Goal: Task Accomplishment & Management: Complete application form

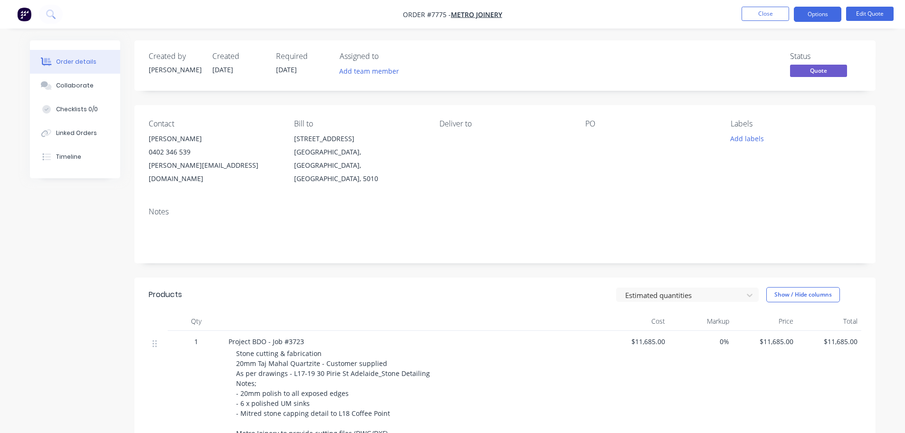
scroll to position [190, 0]
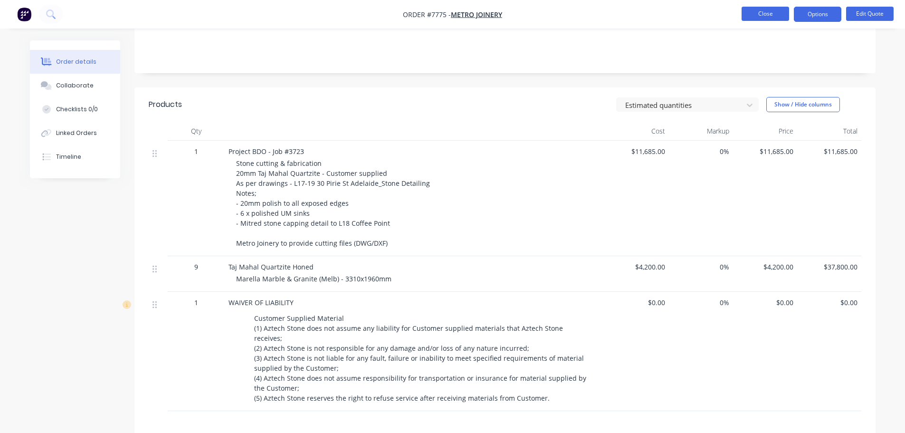
click at [756, 15] on button "Close" at bounding box center [764, 14] width 47 height 14
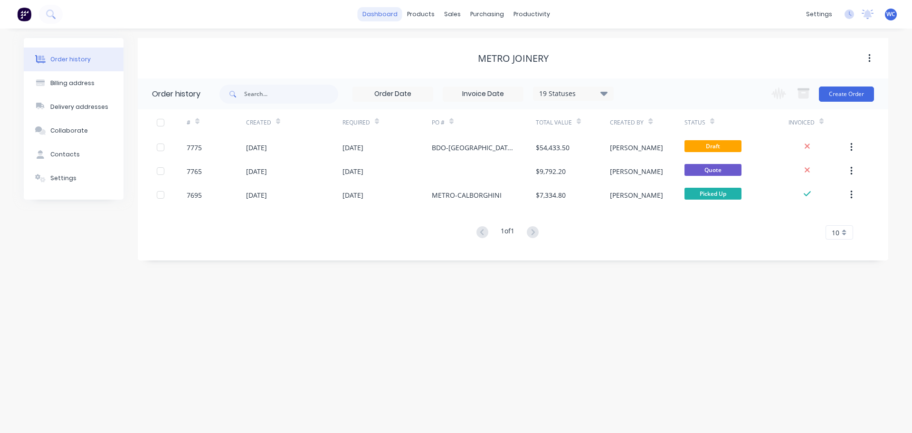
click at [383, 15] on link "dashboard" at bounding box center [380, 14] width 45 height 14
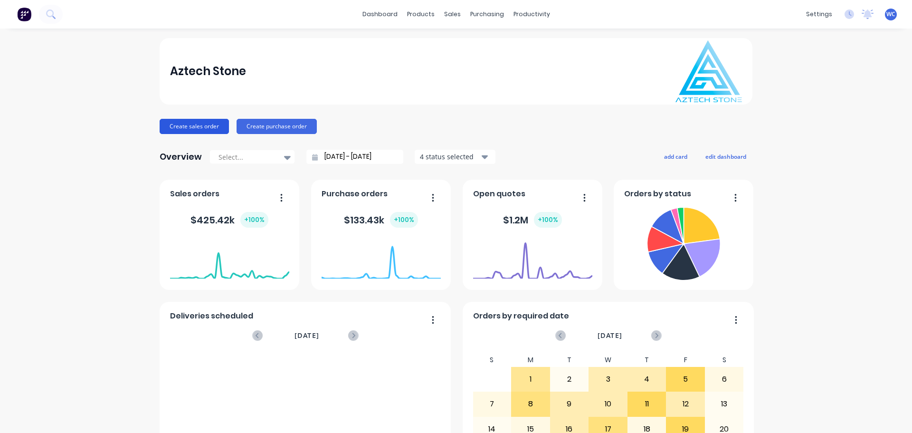
click at [203, 123] on button "Create sales order" at bounding box center [194, 126] width 69 height 15
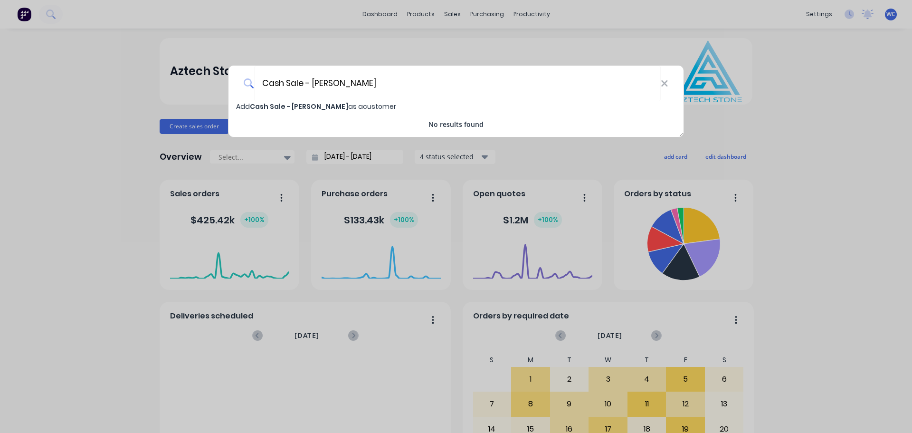
type input "Cash Sale - [PERSON_NAME]"
click at [293, 101] on div "Add Cash Sale - [PERSON_NAME] as a customer" at bounding box center [455, 106] width 455 height 10
select select "AU"
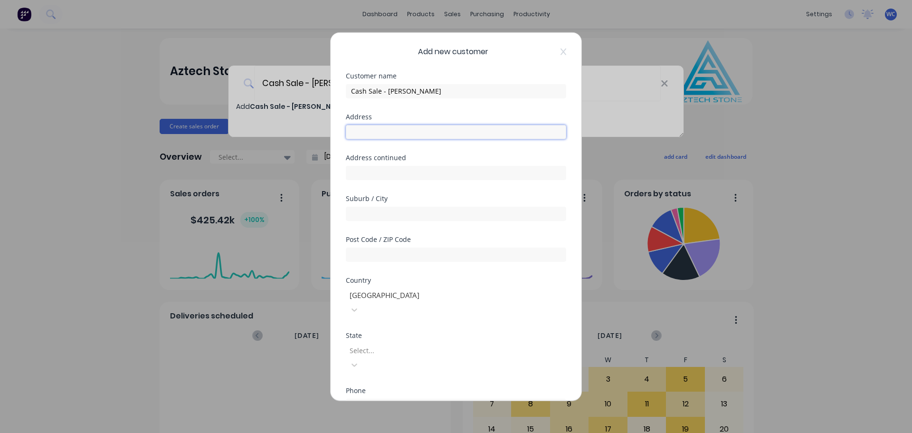
click at [379, 129] on input "text" at bounding box center [456, 131] width 220 height 14
type input "[STREET_ADDRESS]"
click at [379, 212] on input "text" at bounding box center [456, 213] width 220 height 14
type input "LOWER PLENTY"
click at [378, 253] on input "text" at bounding box center [456, 254] width 220 height 14
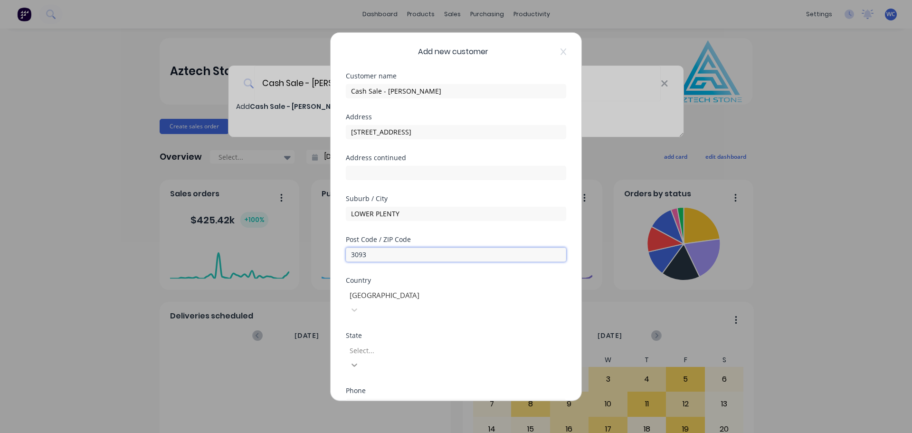
type input "3093"
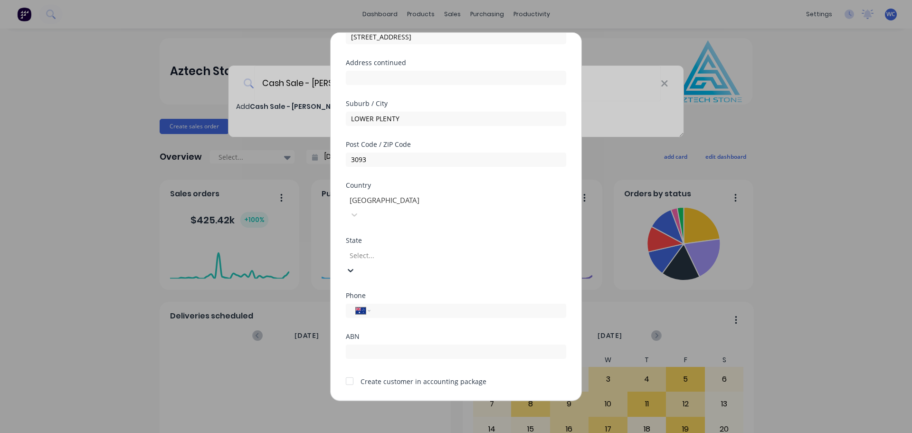
click at [406, 305] on input "tel" at bounding box center [466, 310] width 179 height 11
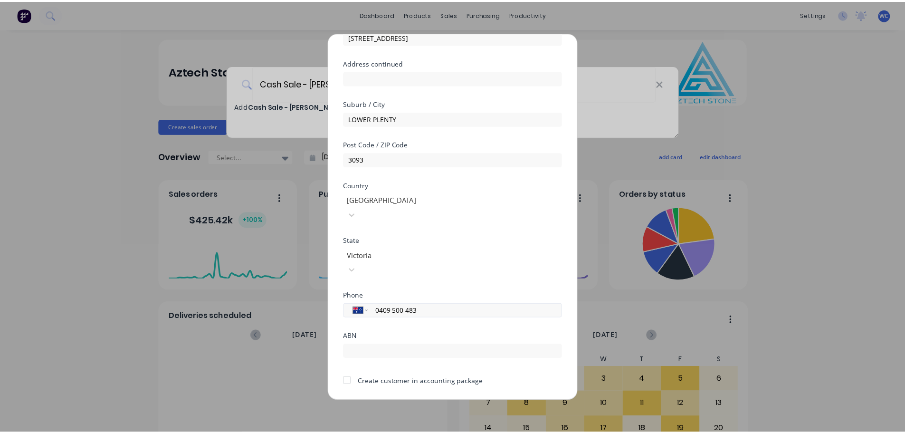
scroll to position [96, 0]
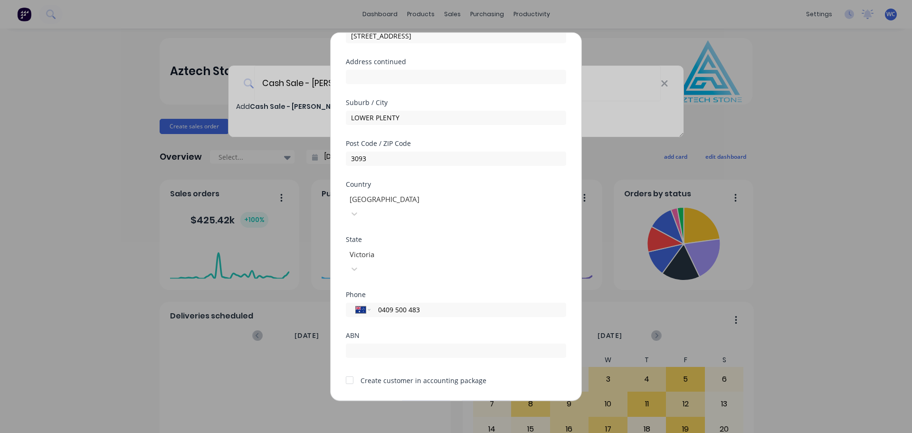
type input "0409 500 483"
click at [350, 370] on div at bounding box center [349, 379] width 19 height 19
click at [428, 400] on button "Save" at bounding box center [426, 407] width 52 height 15
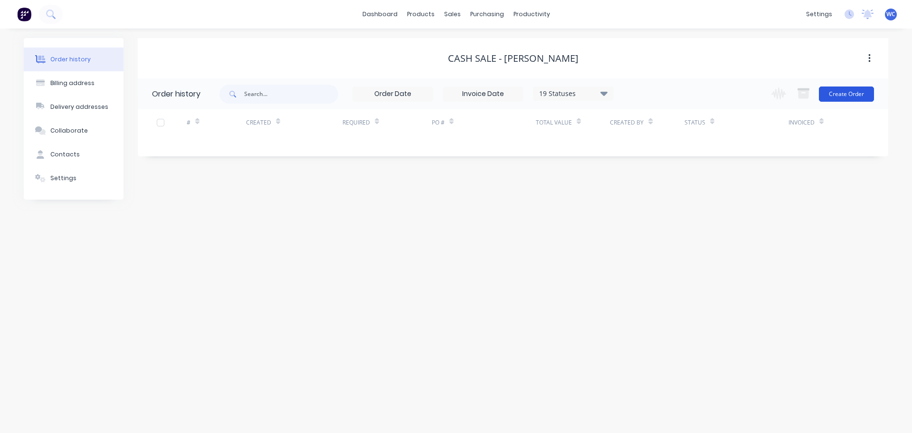
click at [854, 94] on button "Create Order" at bounding box center [846, 93] width 55 height 15
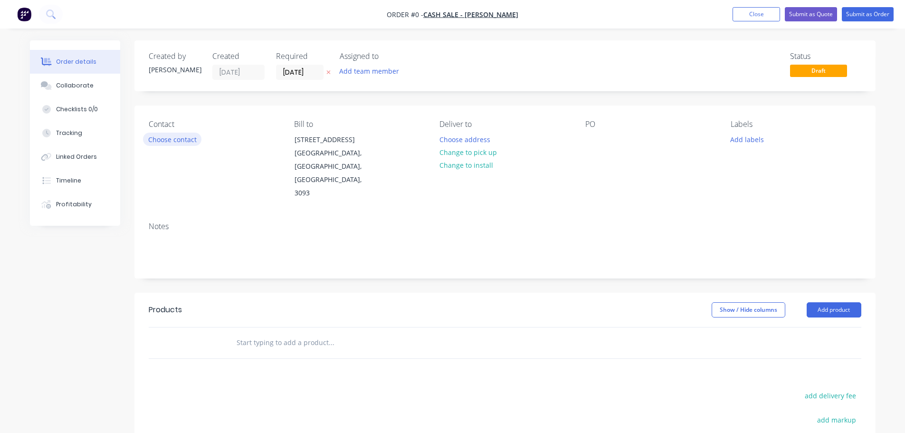
click at [157, 137] on button "Choose contact" at bounding box center [172, 138] width 58 height 13
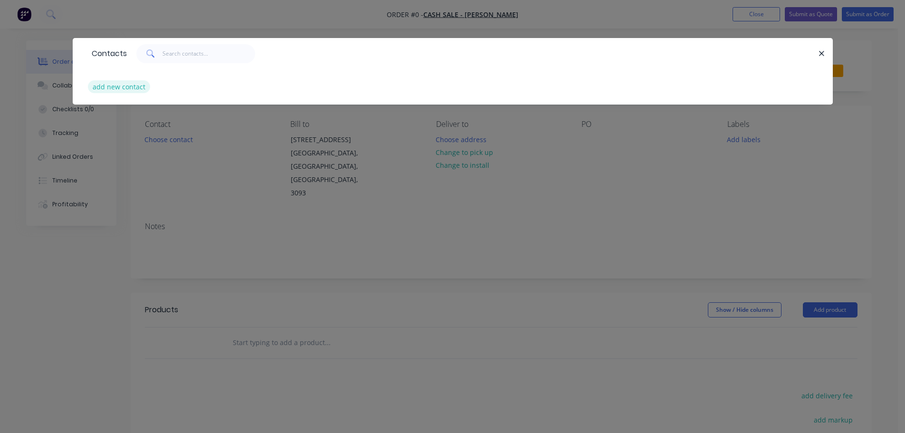
click at [122, 87] on button "add new contact" at bounding box center [119, 86] width 63 height 13
select select "AU"
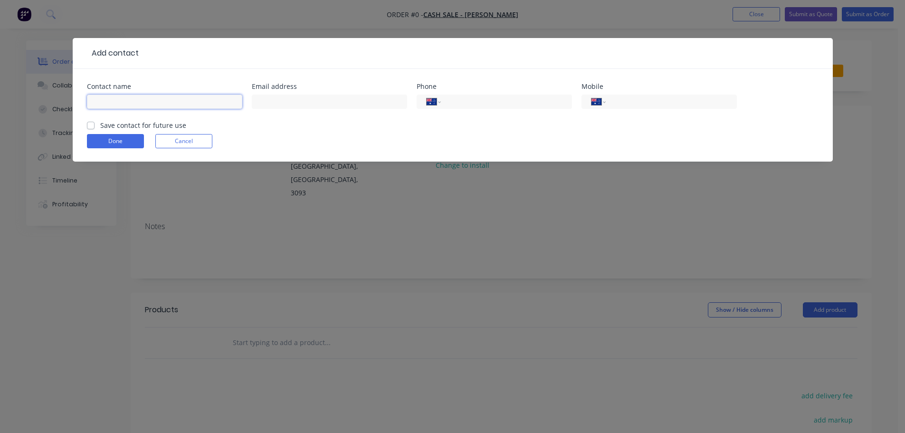
click at [125, 105] on input "text" at bounding box center [164, 102] width 155 height 14
type input "[PERSON_NAME]"
click at [274, 101] on input "text" at bounding box center [329, 102] width 155 height 14
click at [651, 101] on input "tel" at bounding box center [669, 101] width 114 height 11
type input "0409 500 483"
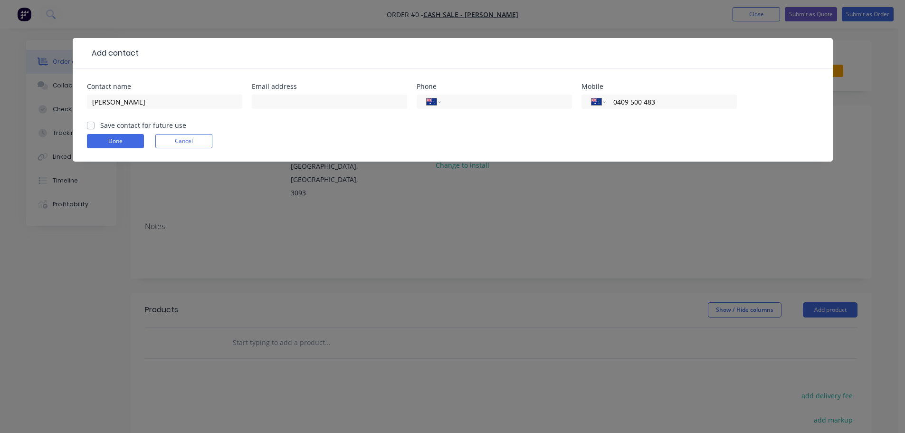
click at [100, 125] on label "Save contact for future use" at bounding box center [143, 125] width 86 height 10
click at [92, 125] on input "Save contact for future use" at bounding box center [91, 124] width 8 height 9
checkbox input "true"
click at [130, 136] on button "Done" at bounding box center [115, 141] width 57 height 14
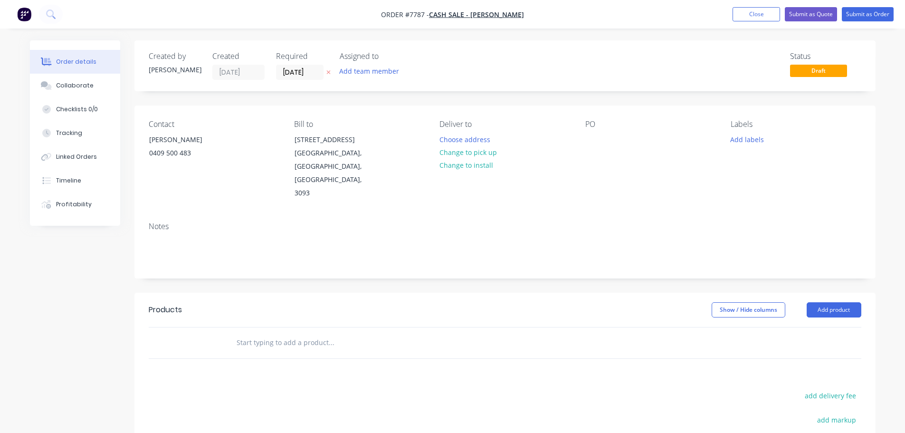
click at [279, 333] on input "text" at bounding box center [331, 342] width 190 height 19
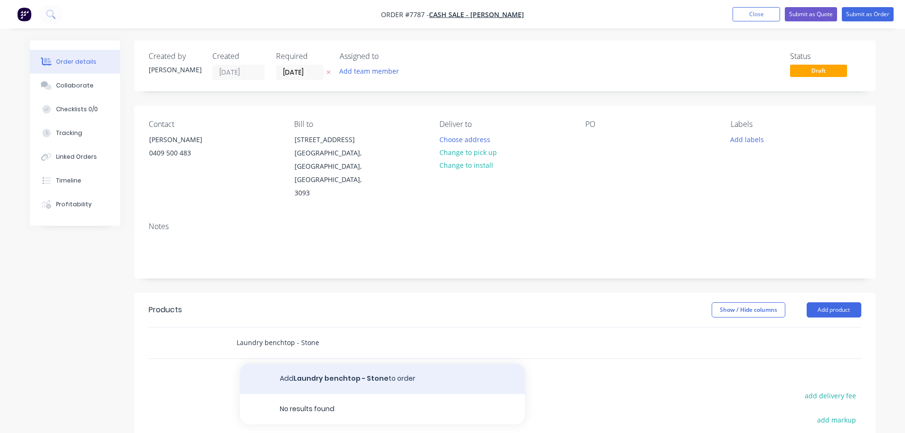
type input "Laundry benchtop - Stone"
click at [306, 363] on button "Add Laundry benchtop - Stone to order" at bounding box center [382, 378] width 285 height 30
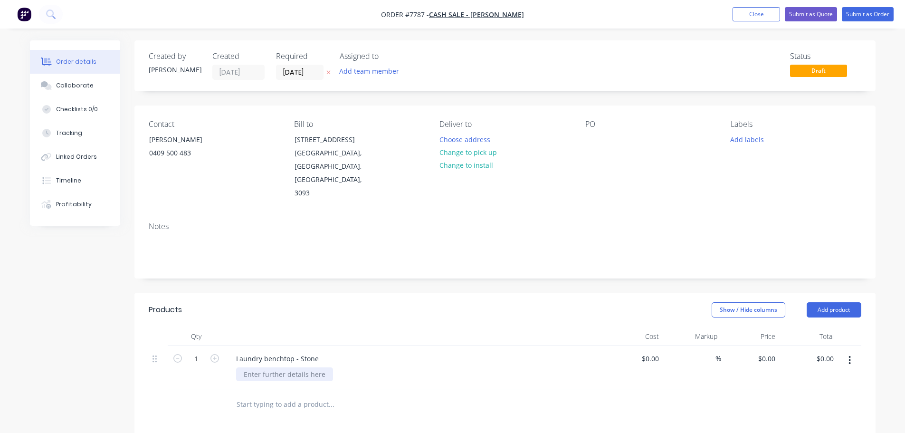
click at [283, 367] on div at bounding box center [284, 374] width 97 height 14
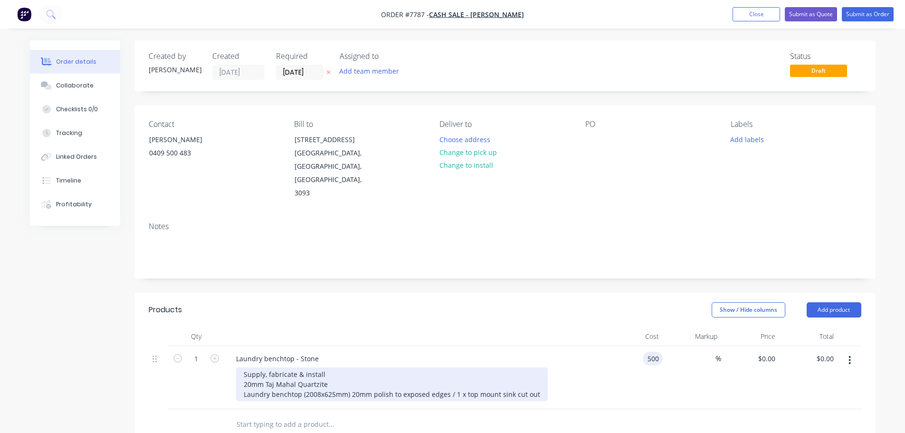
type input "$500.00"
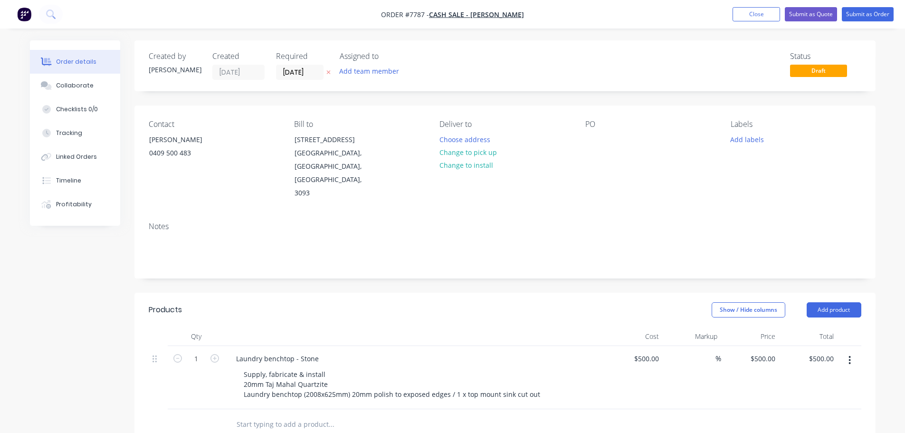
click at [284, 415] on input "text" at bounding box center [331, 424] width 190 height 19
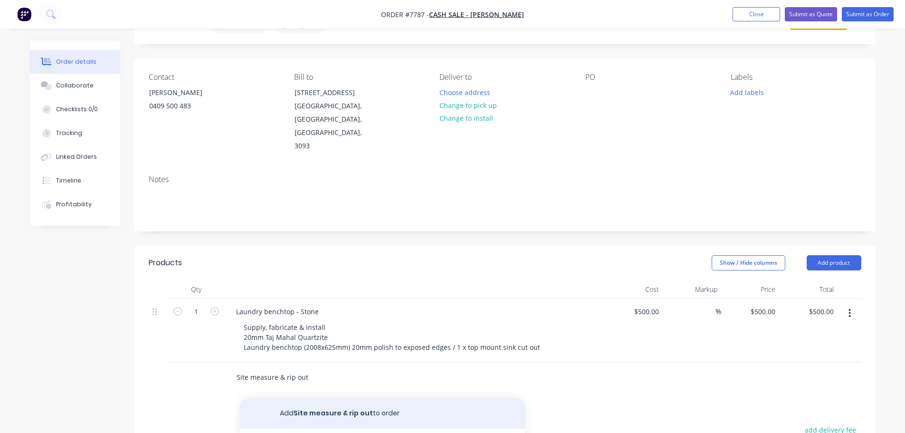
scroll to position [47, 0]
type input "Site measure & rip out"
click at [321, 397] on button "Add Site measure & rip out to order" at bounding box center [382, 412] width 285 height 30
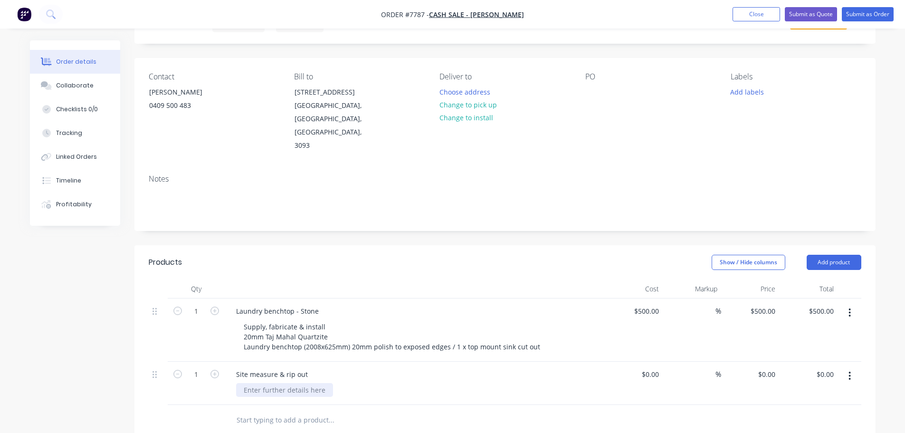
click at [262, 383] on div at bounding box center [284, 390] width 97 height 14
click at [327, 383] on div "Site measure and old lamiunate benchtop rip out" at bounding box center [322, 390] width 173 height 14
click at [284, 367] on div "Site measure & rip out" at bounding box center [271, 374] width 87 height 14
click at [299, 383] on div "Site measure and old laminate benchtop rip out" at bounding box center [320, 390] width 169 height 14
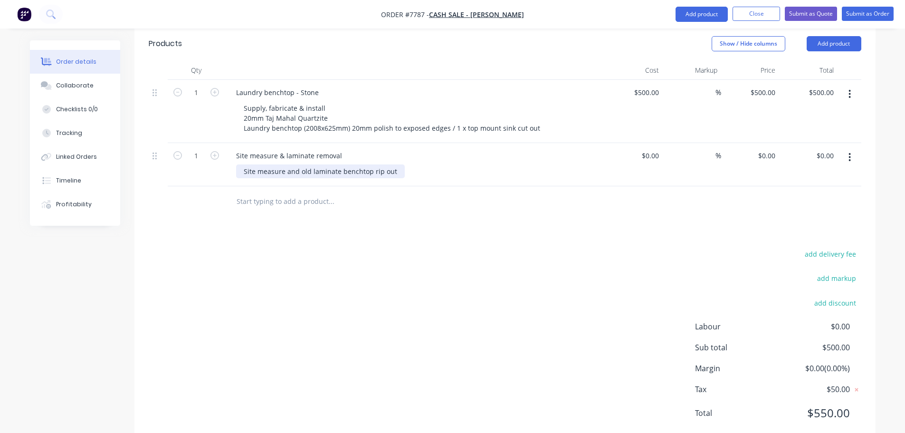
click at [319, 164] on div "Site measure and old laminate benchtop rip out" at bounding box center [320, 171] width 169 height 14
click at [302, 164] on div "Site measure and old laminate benchtop rip out" at bounding box center [320, 171] width 169 height 14
type input "$350.00"
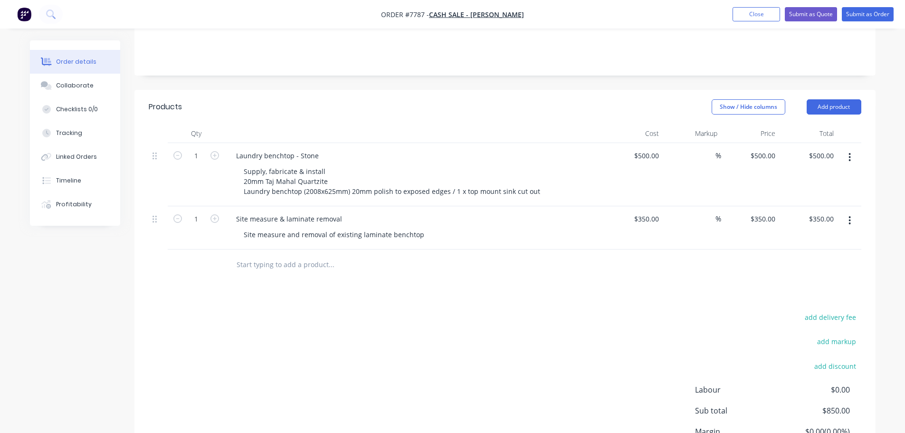
scroll to position [171, 0]
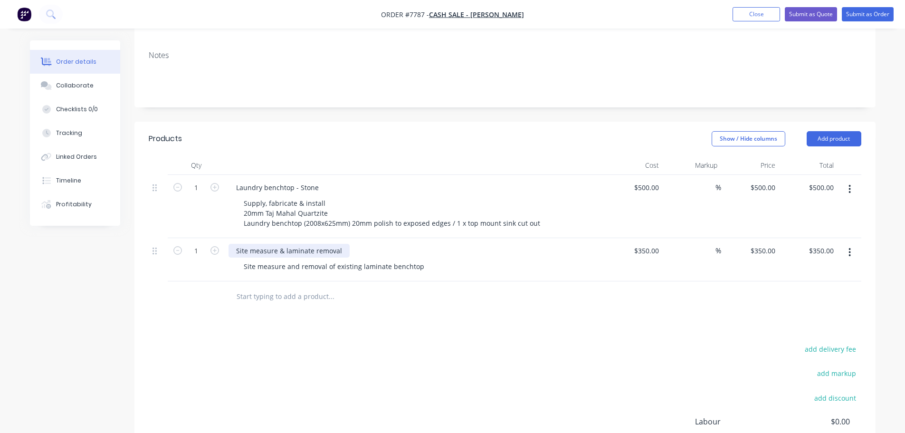
click at [315, 244] on div "Site measure & laminate removal" at bounding box center [288, 251] width 121 height 14
click at [816, 16] on button "Submit as Quote" at bounding box center [811, 14] width 52 height 14
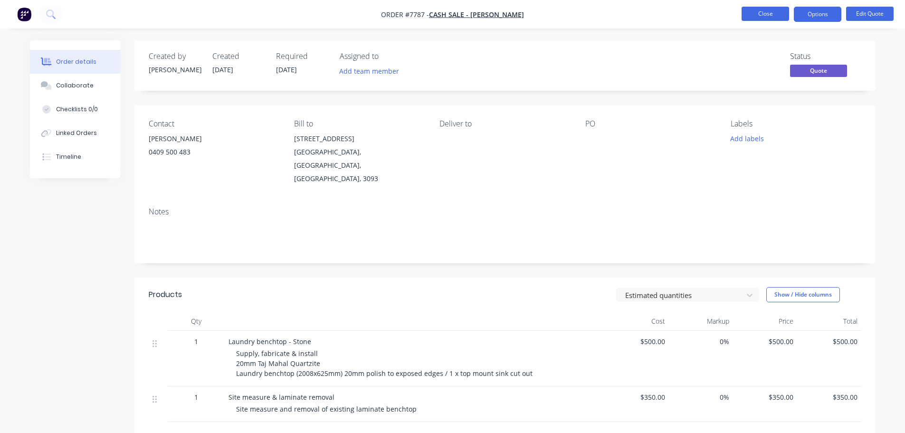
click at [772, 12] on button "Close" at bounding box center [764, 14] width 47 height 14
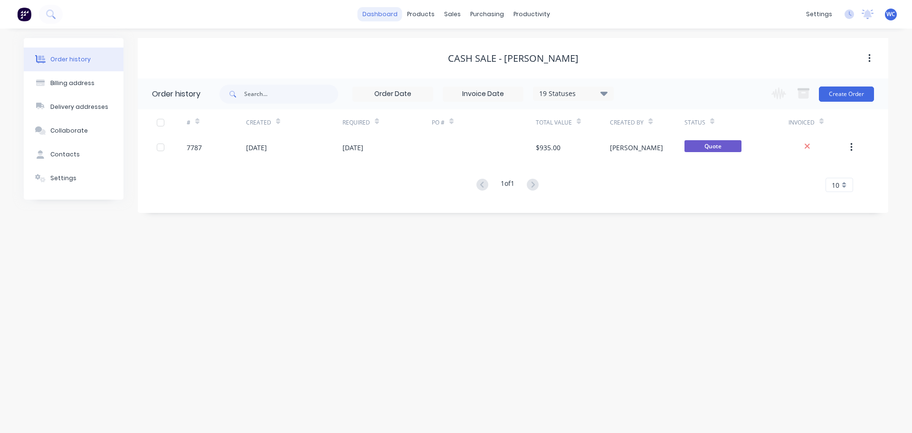
click at [378, 13] on link "dashboard" at bounding box center [380, 14] width 45 height 14
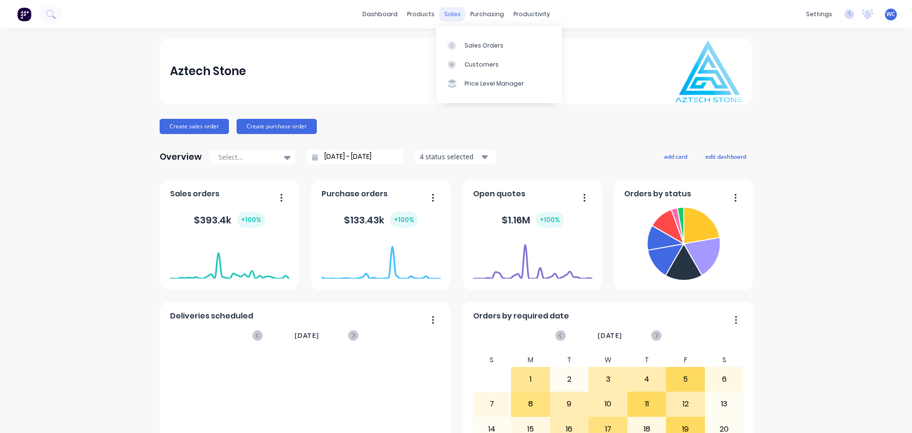
click at [448, 11] on div "sales" at bounding box center [452, 14] width 26 height 14
click at [478, 46] on div "Sales Orders" at bounding box center [483, 45] width 39 height 9
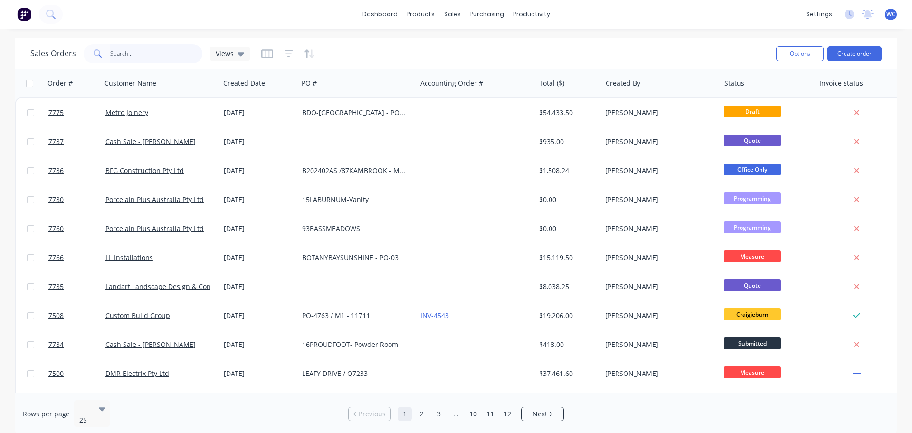
click at [120, 49] on input "text" at bounding box center [156, 53] width 93 height 19
click at [389, 10] on link "dashboard" at bounding box center [380, 14] width 45 height 14
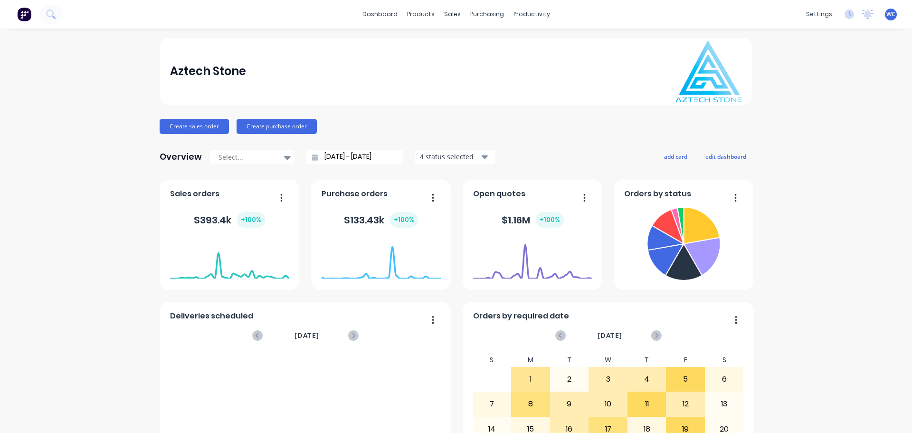
drag, startPoint x: 63, startPoint y: 10, endPoint x: 45, endPoint y: 17, distance: 19.1
click at [62, 10] on div "dashboard products sales purchasing productivity dashboard products Product Cat…" at bounding box center [456, 14] width 912 height 28
click at [46, 14] on button at bounding box center [51, 14] width 24 height 19
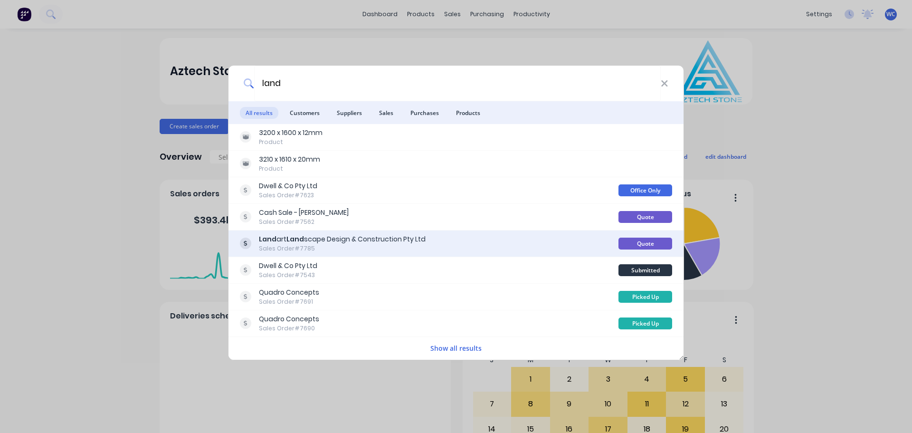
type input "land"
click at [292, 237] on b "Land" at bounding box center [295, 238] width 18 height 9
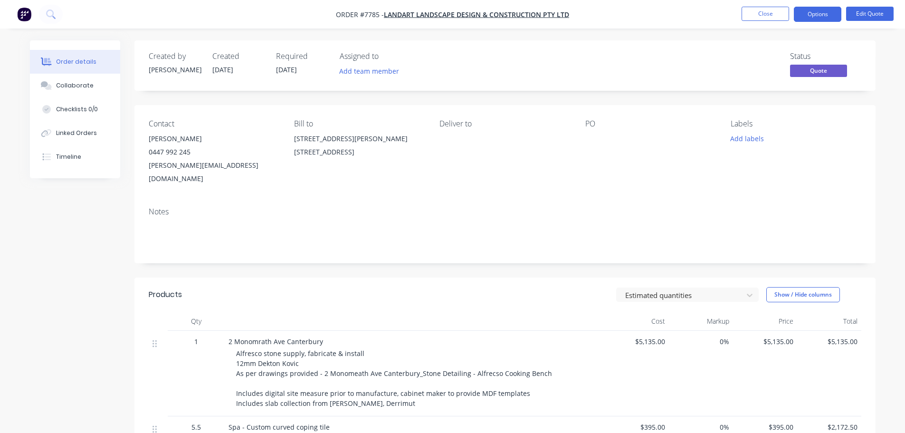
click at [259, 337] on span "2 Monomrath Ave Canterbury" at bounding box center [275, 341] width 95 height 9
click at [865, 13] on button "Edit Quote" at bounding box center [869, 14] width 47 height 14
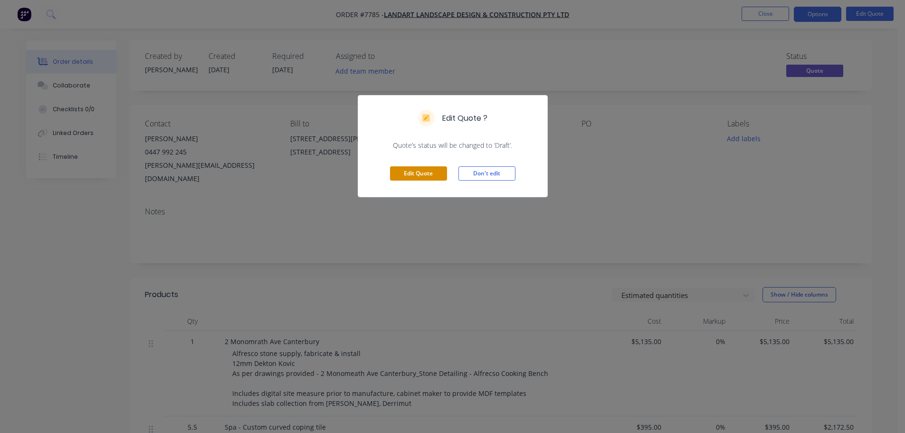
click at [437, 180] on button "Edit Quote" at bounding box center [418, 173] width 57 height 14
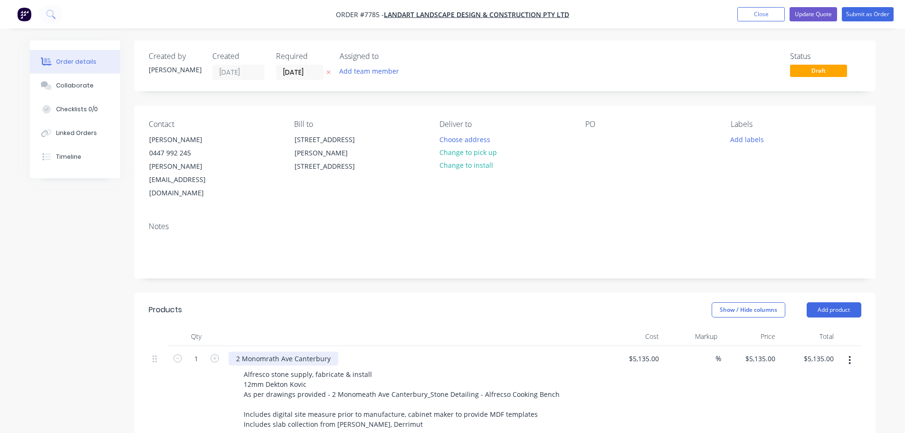
click at [263, 351] on div "2 Monomrath Ave Canterbury" at bounding box center [283, 358] width 110 height 14
click at [816, 12] on button "Update Quote" at bounding box center [812, 14] width 47 height 14
type input "$5,135.00"
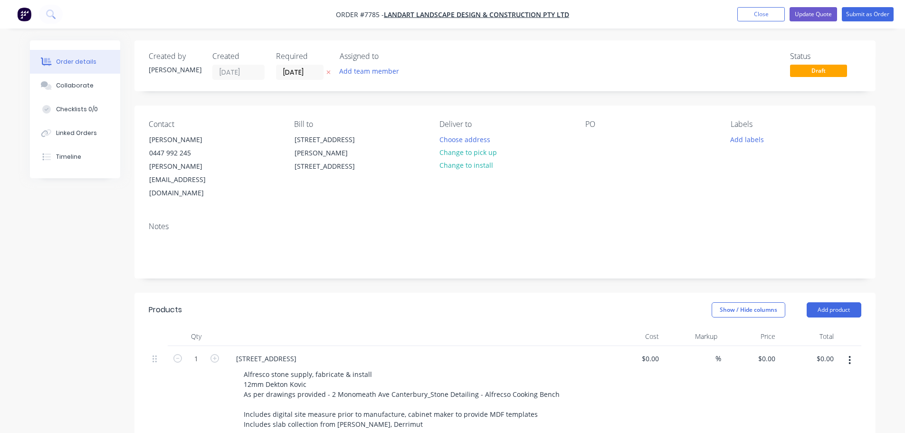
type input "$395.00"
type input "$2,172.50"
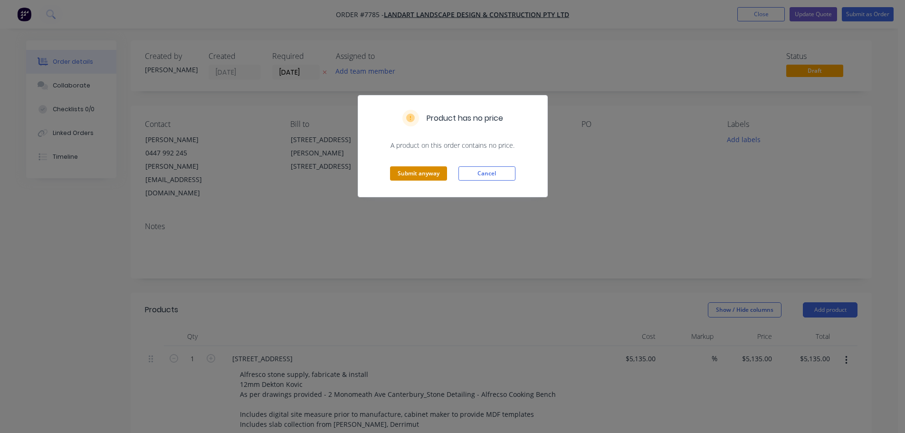
click at [421, 170] on button "Submit anyway" at bounding box center [418, 173] width 57 height 14
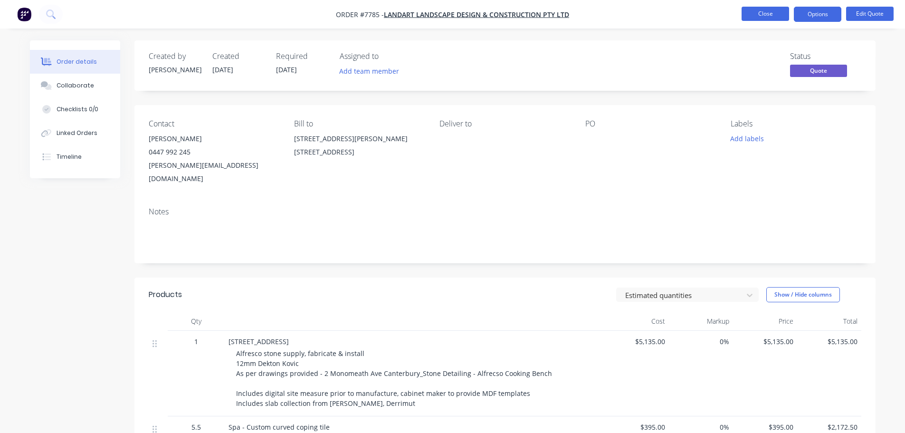
click at [772, 15] on button "Close" at bounding box center [764, 14] width 47 height 14
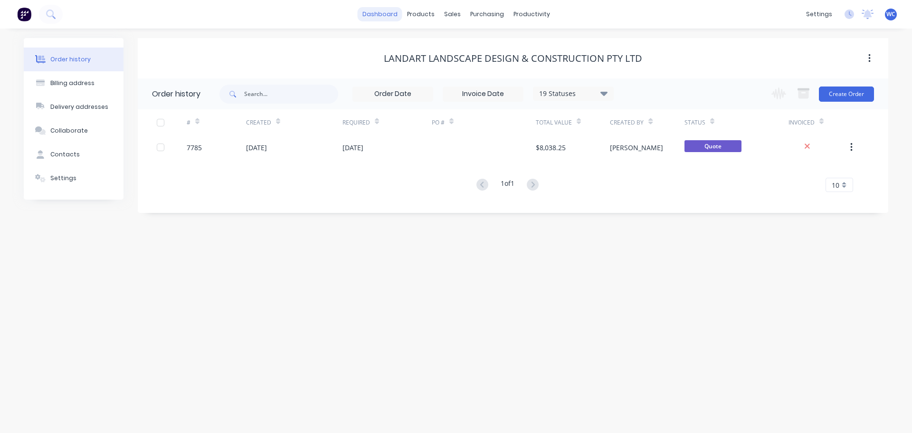
click at [376, 14] on link "dashboard" at bounding box center [380, 14] width 45 height 14
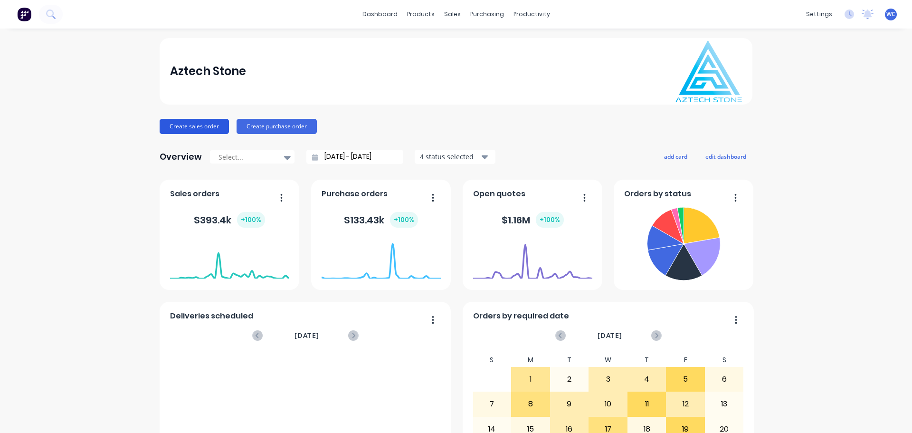
click at [207, 124] on button "Create sales order" at bounding box center [194, 126] width 69 height 15
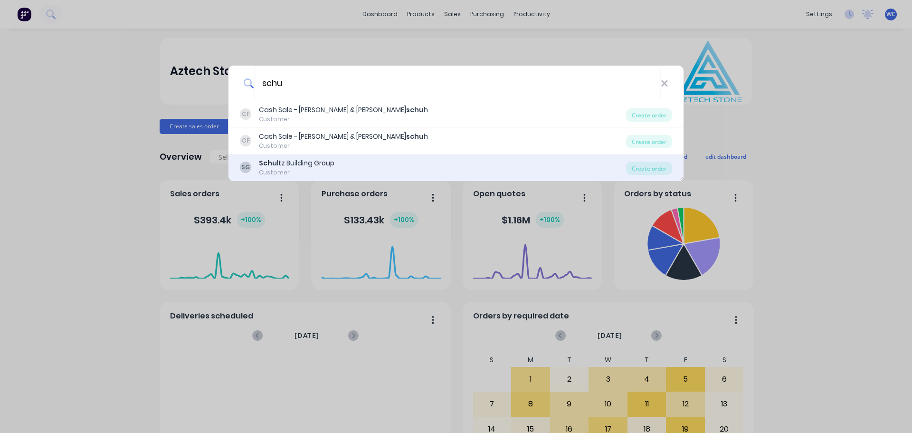
type input "schu"
click at [304, 157] on div "[PERSON_NAME] ltz Building Group Customer Create order" at bounding box center [455, 167] width 455 height 27
click at [281, 163] on div "Schu ltz Building Group" at bounding box center [297, 163] width 76 height 10
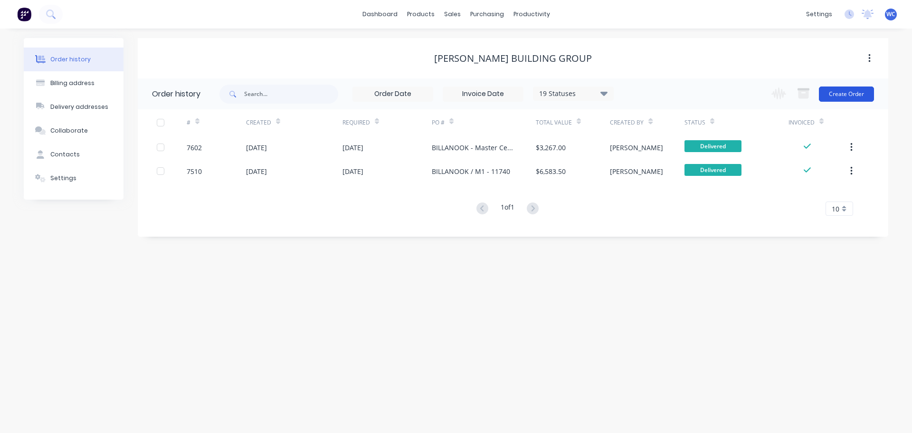
click at [841, 94] on button "Create Order" at bounding box center [846, 93] width 55 height 15
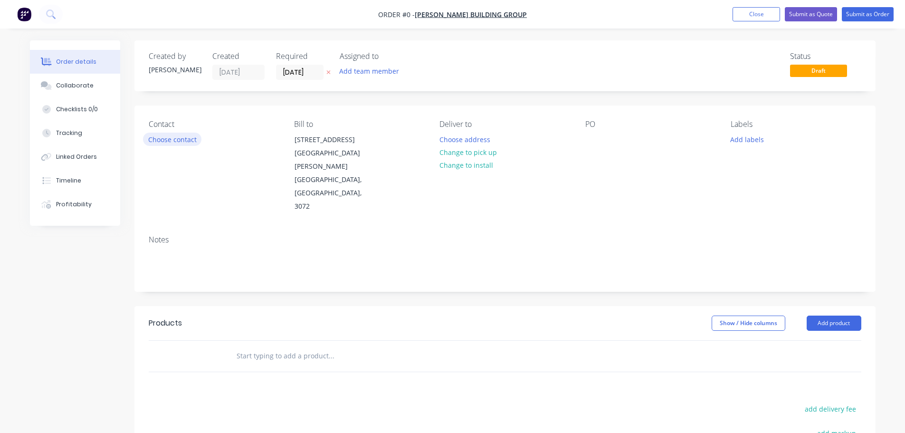
click at [188, 140] on button "Choose contact" at bounding box center [172, 138] width 58 height 13
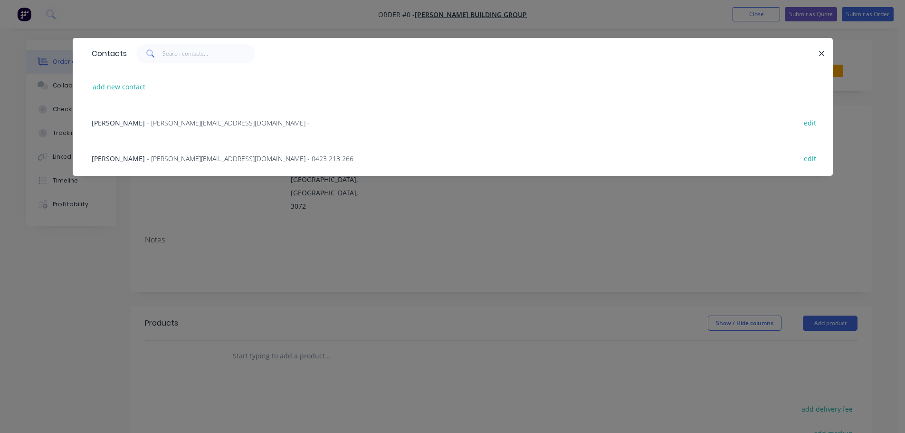
click at [129, 157] on span "[PERSON_NAME]" at bounding box center [118, 158] width 53 height 9
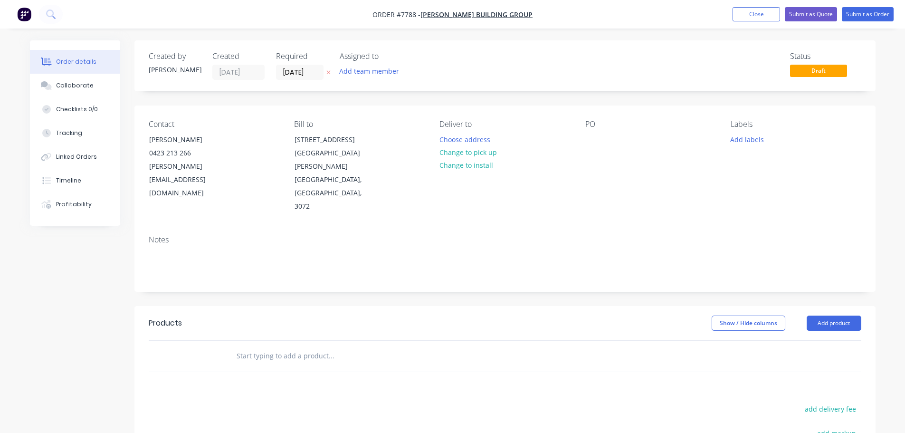
click at [275, 346] on input "text" at bounding box center [331, 355] width 190 height 19
click at [278, 346] on input "text" at bounding box center [331, 355] width 190 height 19
click at [258, 346] on input "text" at bounding box center [331, 355] width 190 height 19
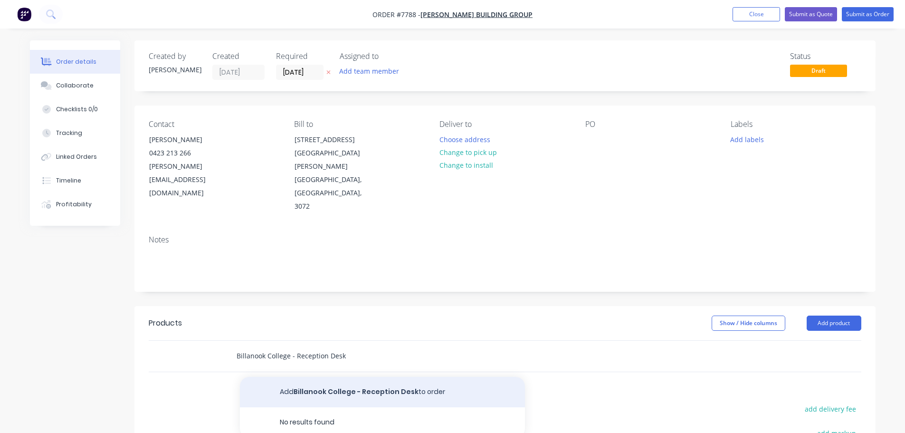
type input "Billanook College - Reception Desk"
click at [322, 377] on button "Add Billanook College - Reception Desk to order" at bounding box center [382, 392] width 285 height 30
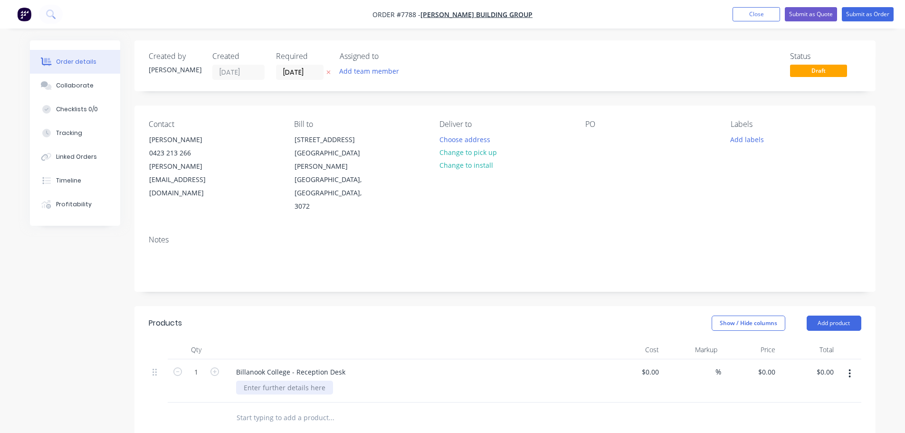
click at [288, 380] on div at bounding box center [284, 387] width 97 height 14
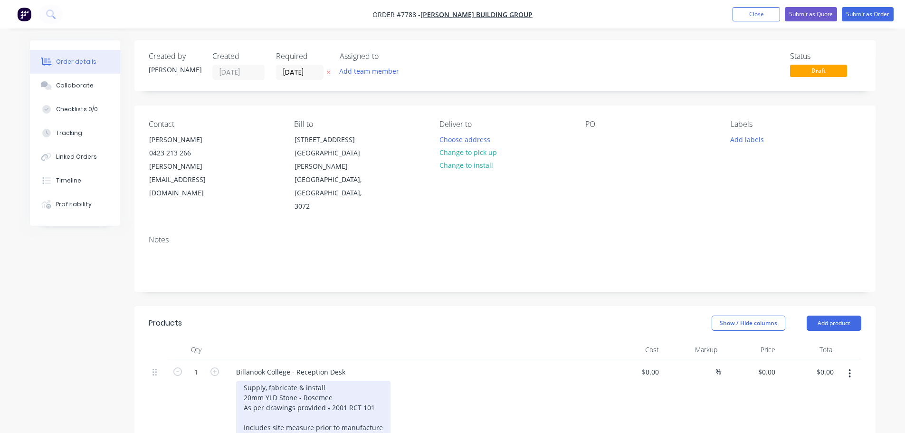
click at [374, 380] on div "Supply, fabricate & install 20mm YLD Stone - Rosemee As per drawings provided -…" at bounding box center [313, 412] width 154 height 64
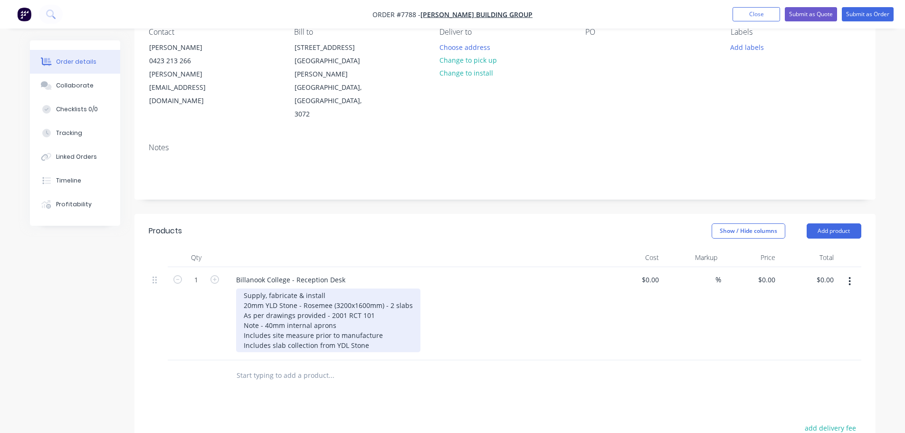
scroll to position [95, 0]
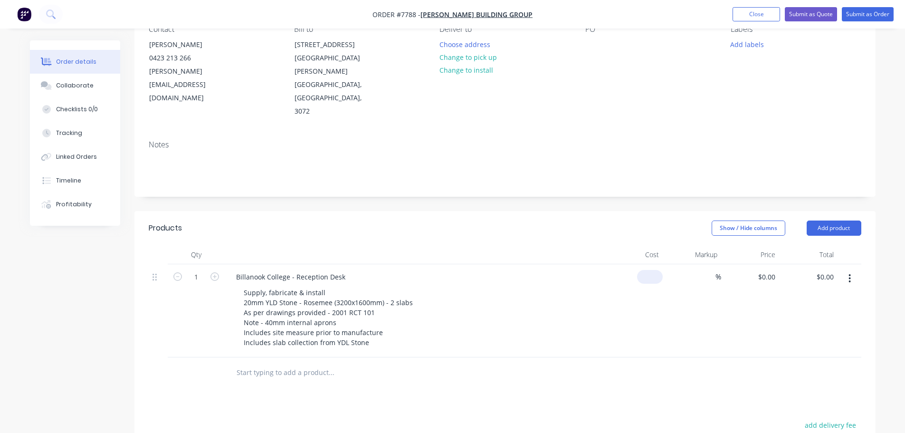
click at [648, 264] on div "$0.00" at bounding box center [634, 310] width 58 height 93
type input "$4,940.00"
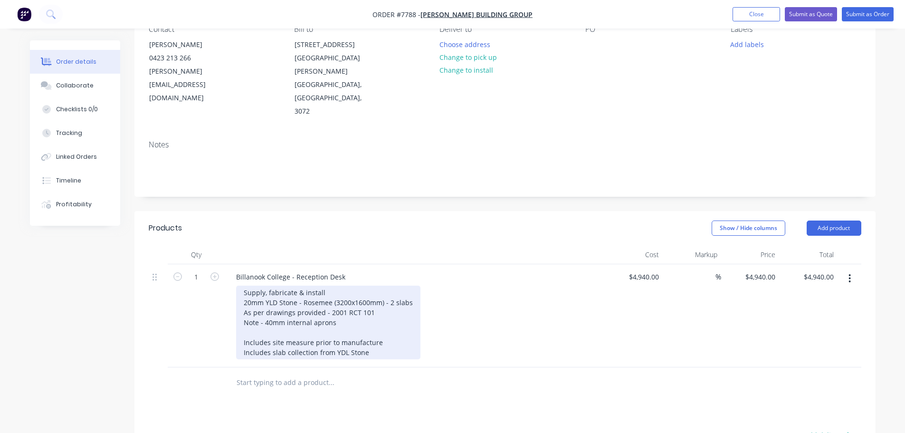
click at [339, 285] on div "Supply, fabricate & install 20mm YLD Stone - Rosemee (3200x1600mm) - 2 slabs As…" at bounding box center [328, 322] width 184 height 74
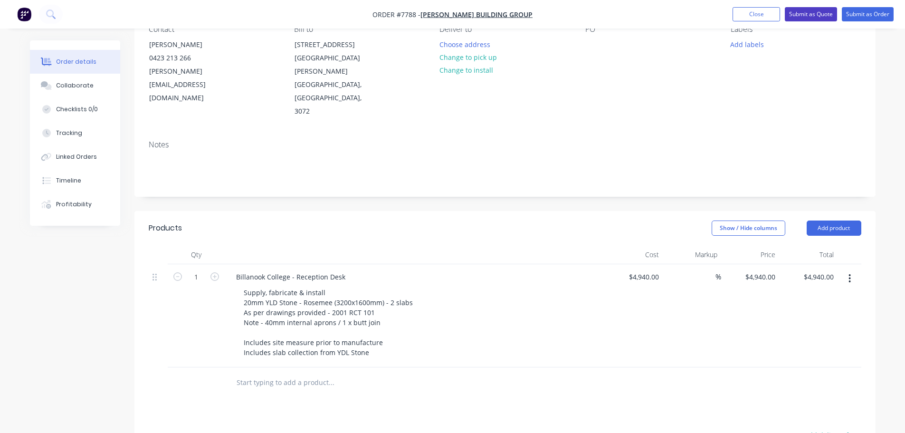
click at [810, 9] on button "Submit as Quote" at bounding box center [811, 14] width 52 height 14
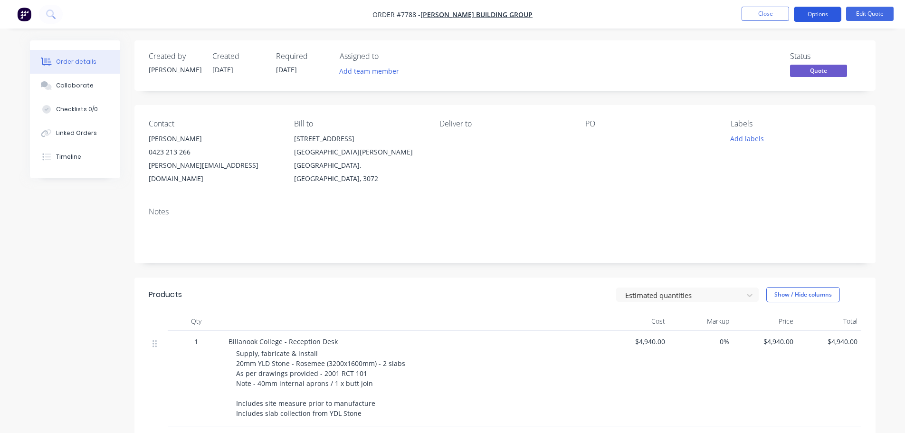
click at [816, 15] on button "Options" at bounding box center [817, 14] width 47 height 15
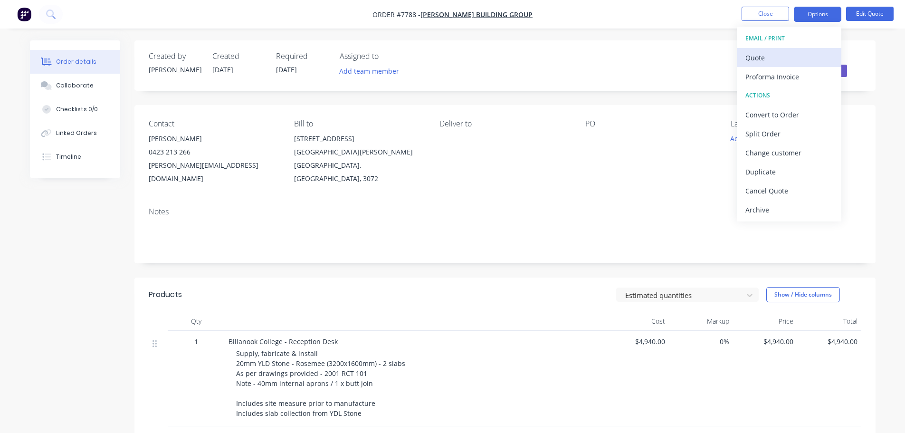
click at [793, 56] on div "Quote" at bounding box center [788, 58] width 87 height 14
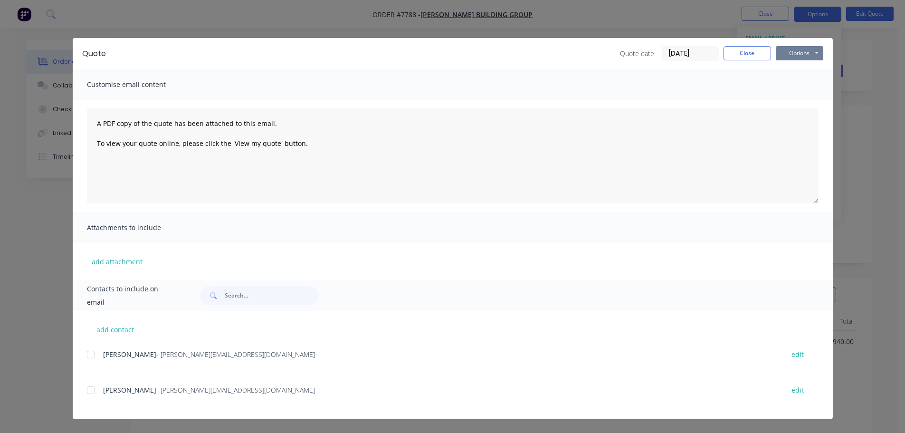
click at [789, 52] on button "Options" at bounding box center [799, 53] width 47 height 14
click at [795, 66] on button "Preview" at bounding box center [806, 70] width 61 height 16
click at [757, 48] on button "Close" at bounding box center [746, 53] width 47 height 14
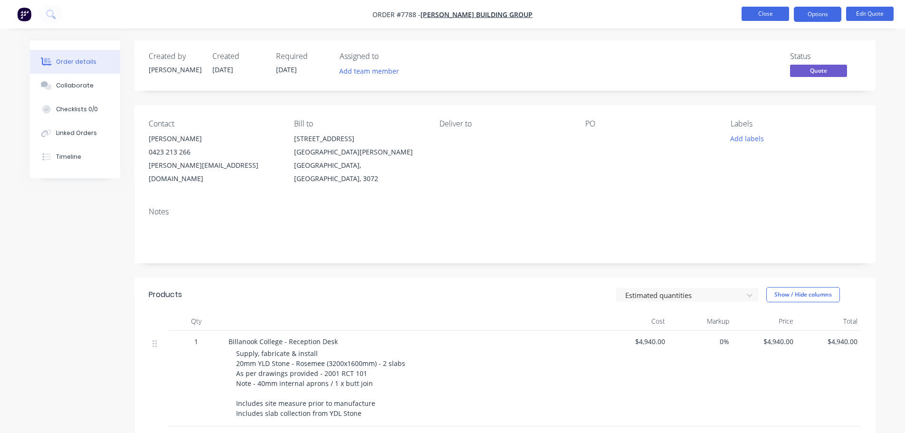
click at [775, 17] on button "Close" at bounding box center [764, 14] width 47 height 14
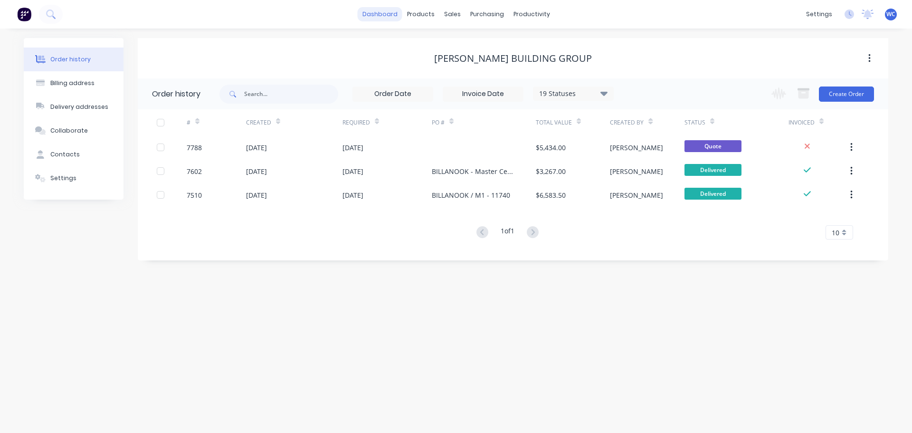
click at [392, 17] on link "dashboard" at bounding box center [380, 14] width 45 height 14
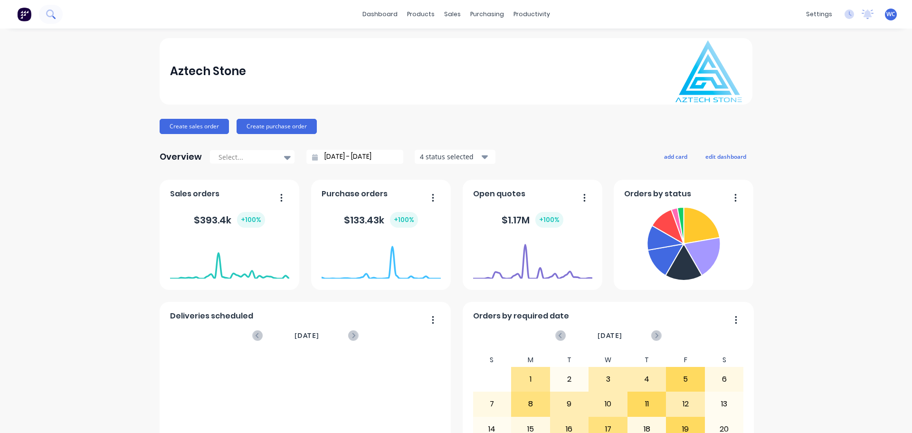
click at [55, 15] on icon at bounding box center [50, 13] width 9 height 9
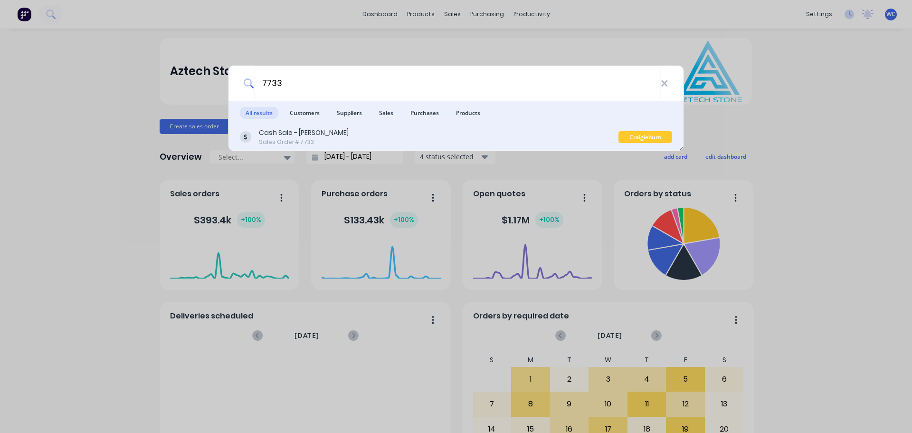
type input "7733"
click at [323, 133] on div "Cash Sale - [PERSON_NAME]" at bounding box center [304, 133] width 90 height 10
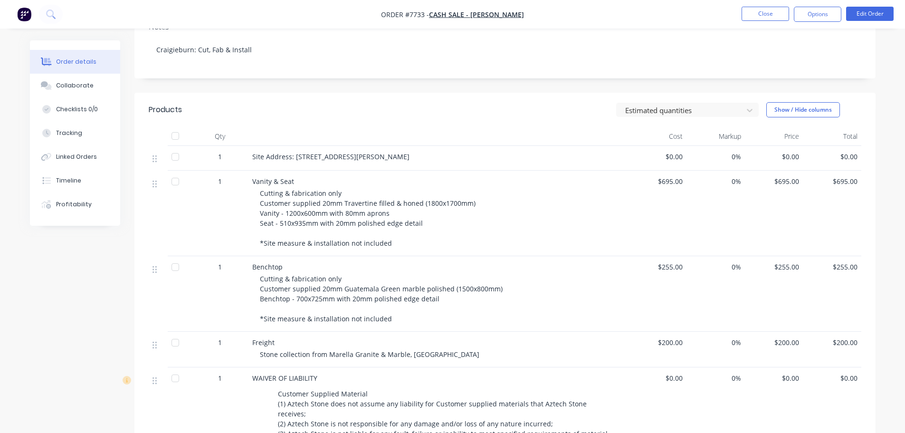
scroll to position [190, 0]
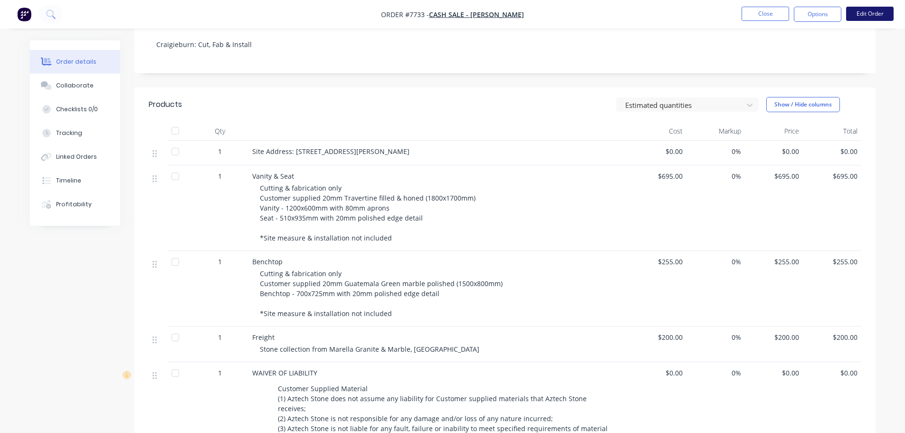
click at [870, 11] on button "Edit Order" at bounding box center [869, 14] width 47 height 14
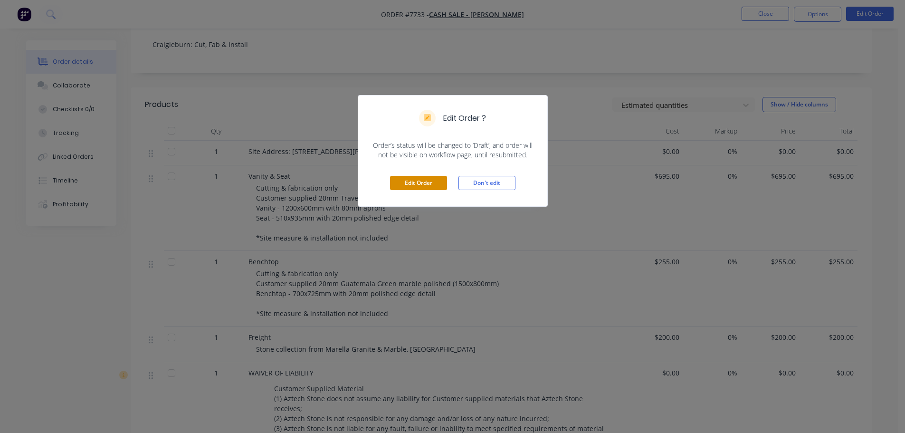
click at [425, 181] on button "Edit Order" at bounding box center [418, 183] width 57 height 14
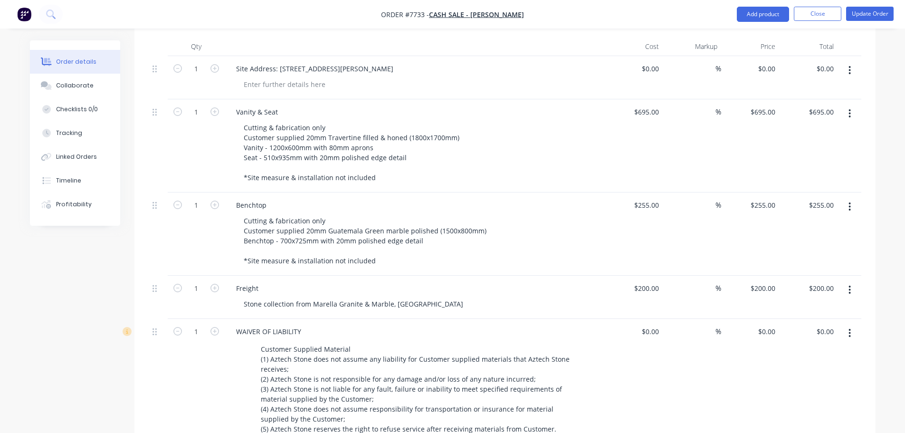
scroll to position [332, 0]
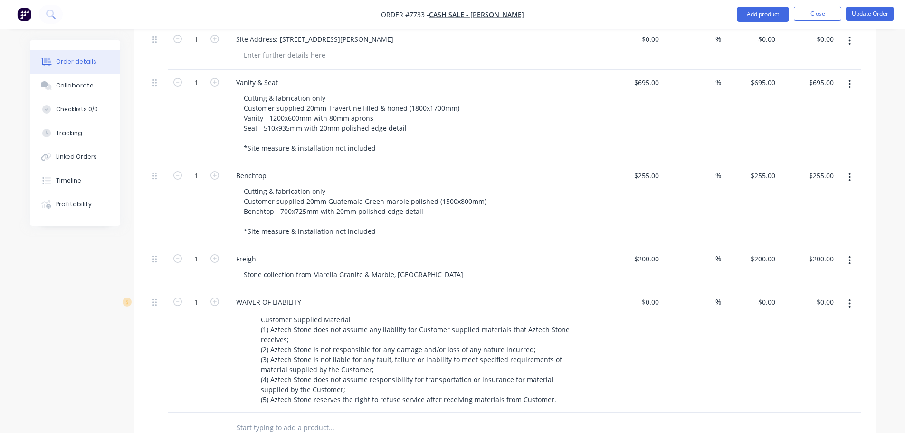
click at [264, 418] on input "text" at bounding box center [331, 427] width 190 height 19
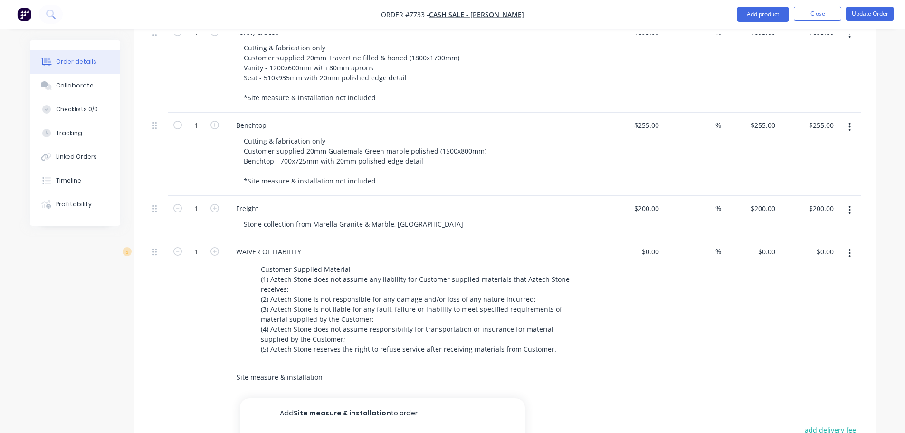
scroll to position [475, 0]
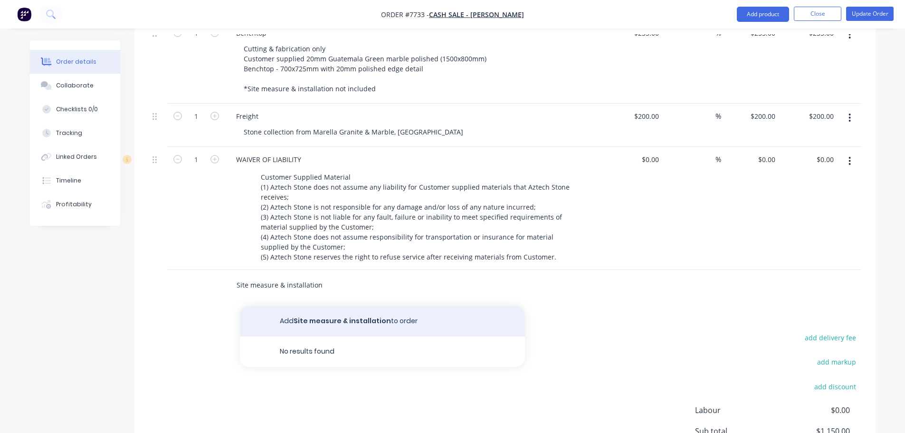
type input "Site measure & installation"
click at [317, 306] on button "Add Site measure & installation to order" at bounding box center [382, 321] width 285 height 30
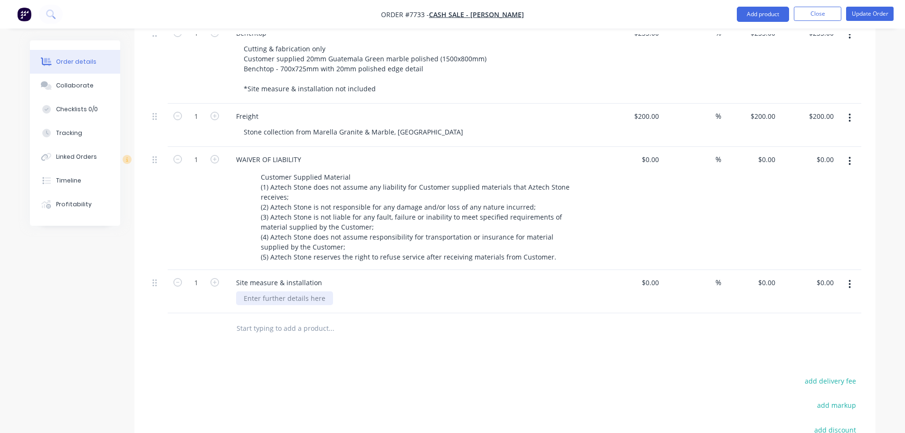
click at [268, 291] on div at bounding box center [284, 298] width 97 height 14
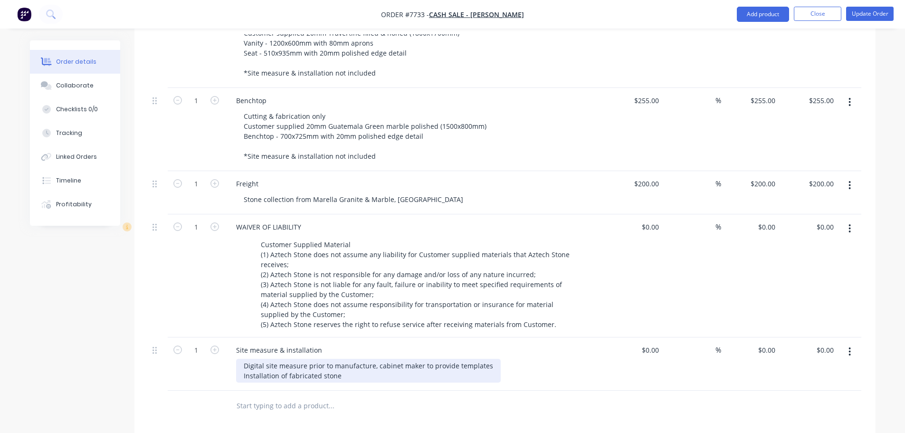
scroll to position [427, 0]
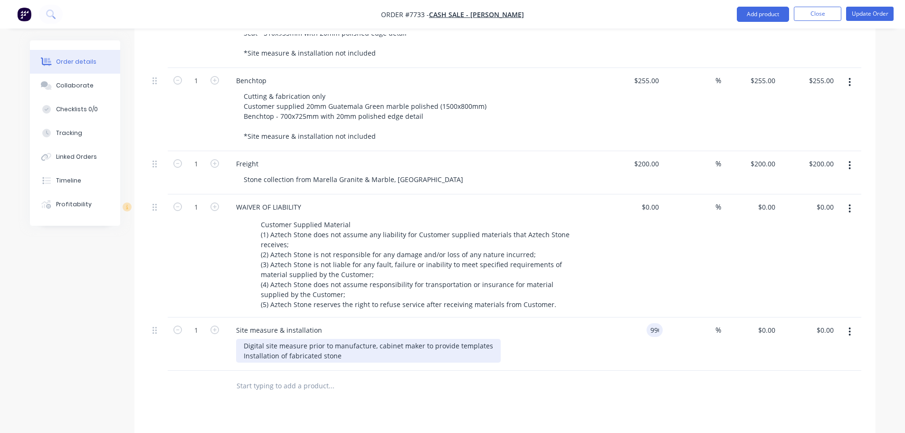
type input "$990.00"
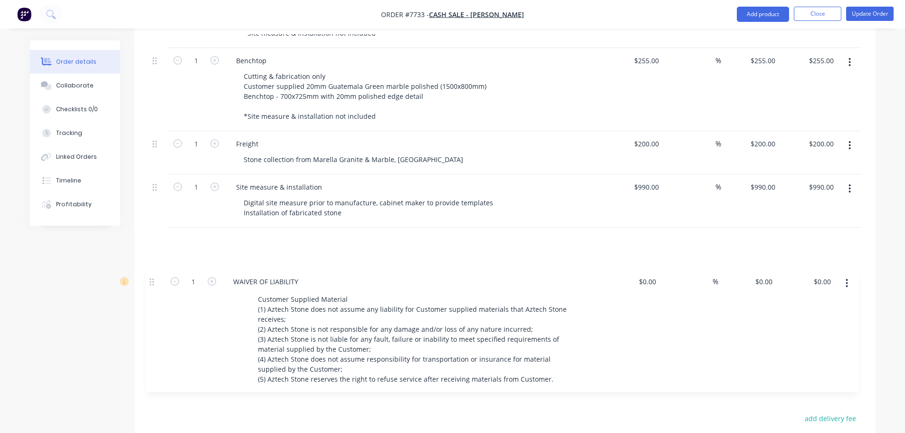
scroll to position [450, 0]
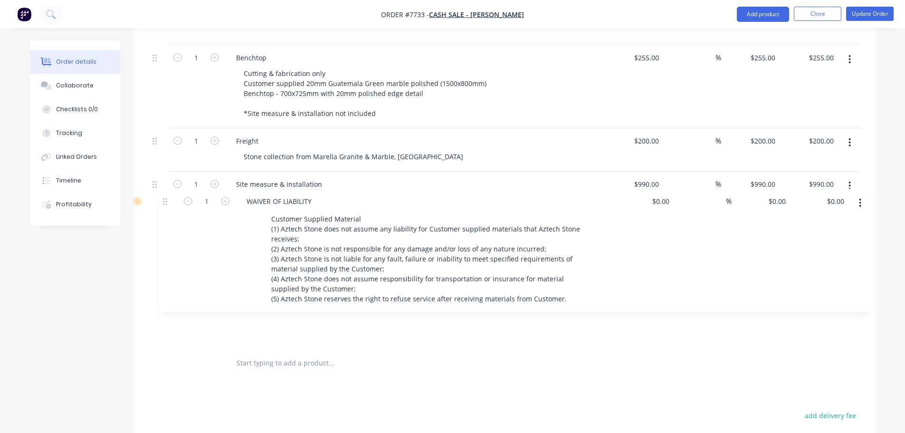
drag, startPoint x: 155, startPoint y: 170, endPoint x: 166, endPoint y: 208, distance: 38.9
click at [166, 208] on div "1 Site Address: [STREET_ADDRESS][PERSON_NAME] $0.00 $0.00 % $0.00 $0.00 $0.00 $…" at bounding box center [505, 128] width 712 height 439
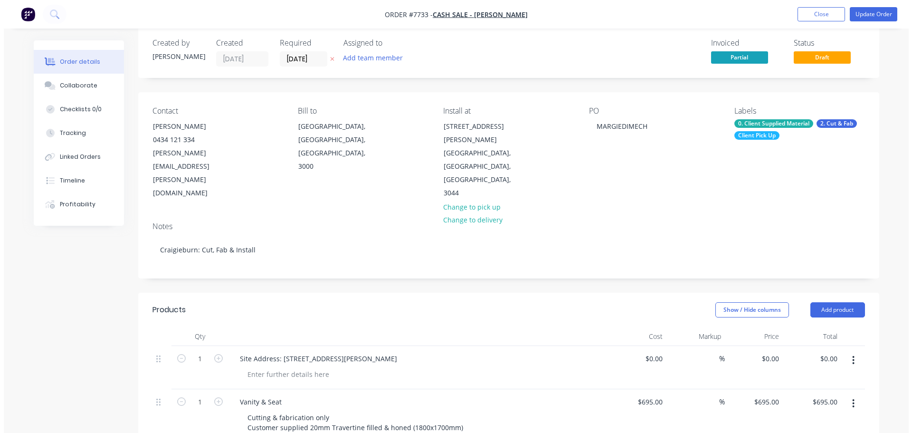
scroll to position [0, 0]
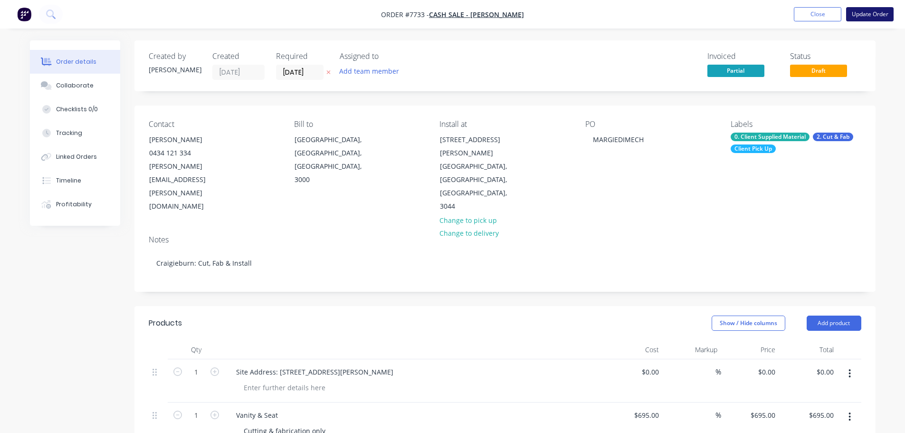
click at [867, 14] on button "Update Order" at bounding box center [869, 14] width 47 height 14
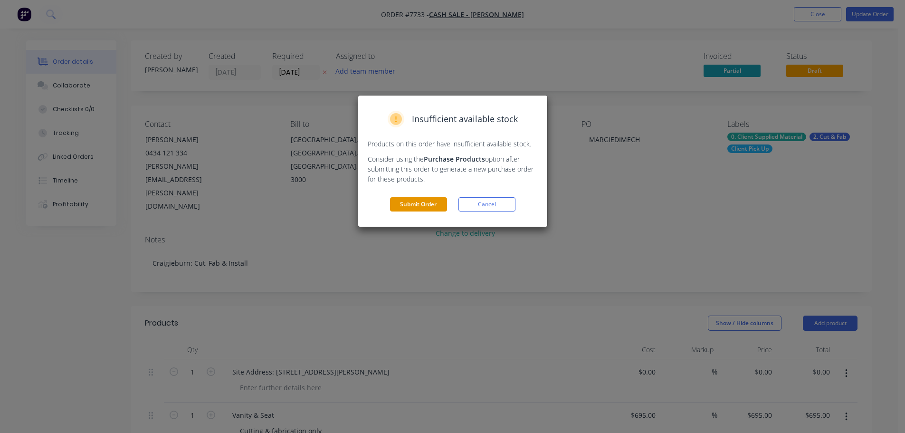
click at [414, 203] on button "Submit Order" at bounding box center [418, 204] width 57 height 14
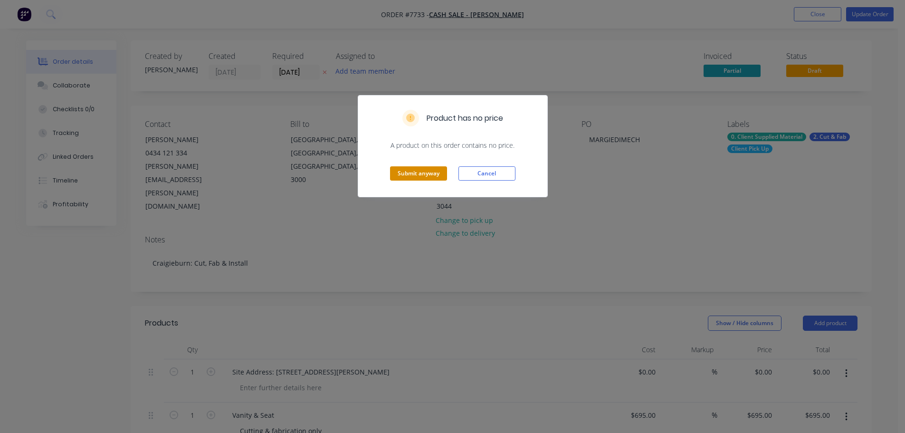
click at [422, 171] on button "Submit anyway" at bounding box center [418, 173] width 57 height 14
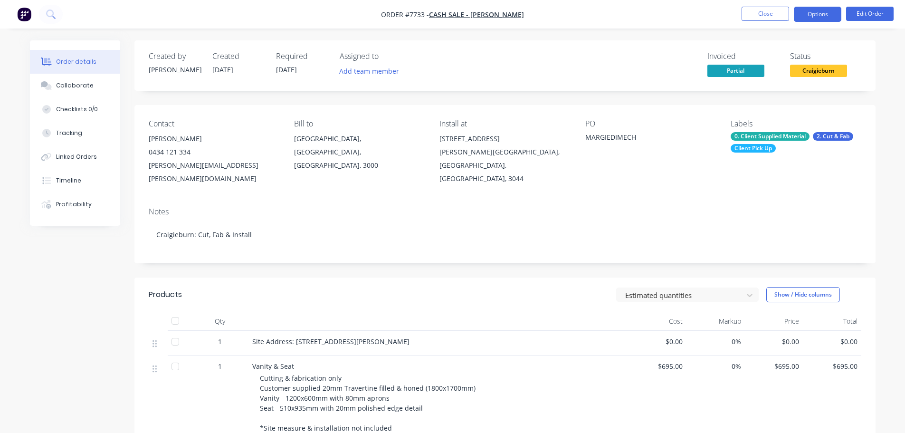
click at [802, 12] on button "Options" at bounding box center [817, 14] width 47 height 15
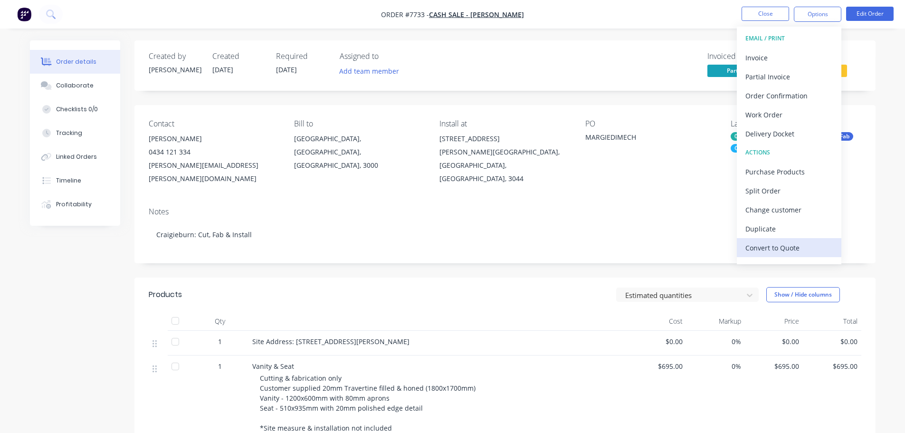
click at [769, 248] on div "Convert to Quote" at bounding box center [788, 248] width 87 height 14
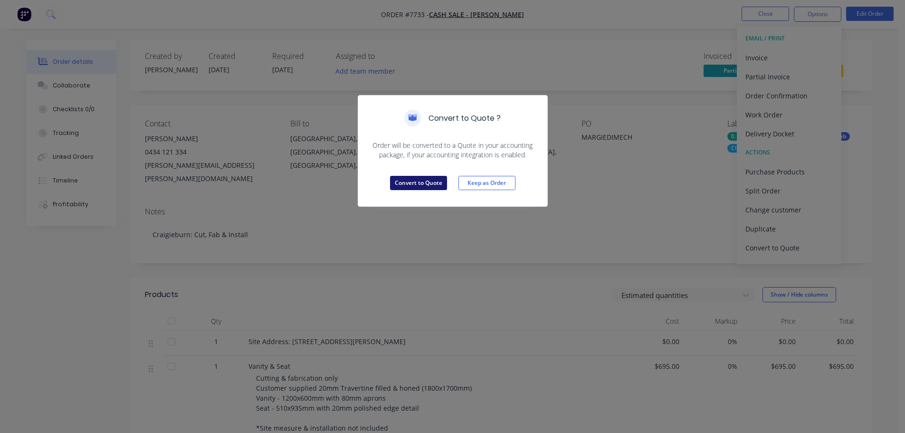
click at [435, 183] on button "Convert to Quote" at bounding box center [418, 183] width 57 height 14
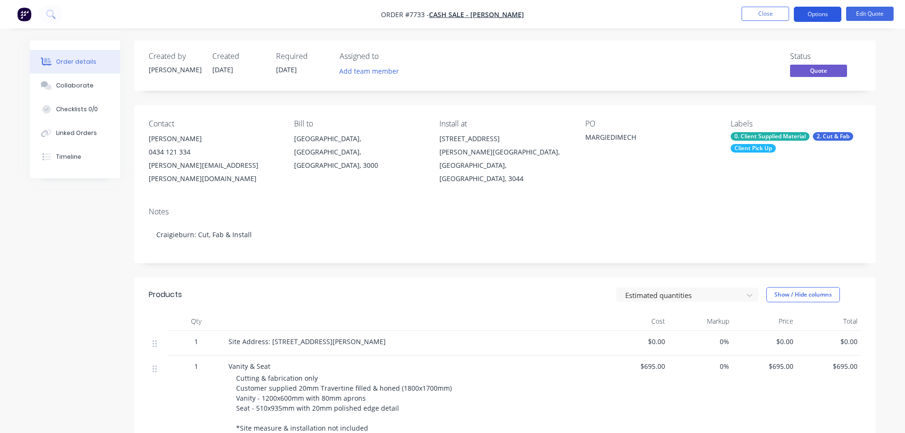
click at [832, 13] on button "Options" at bounding box center [817, 14] width 47 height 15
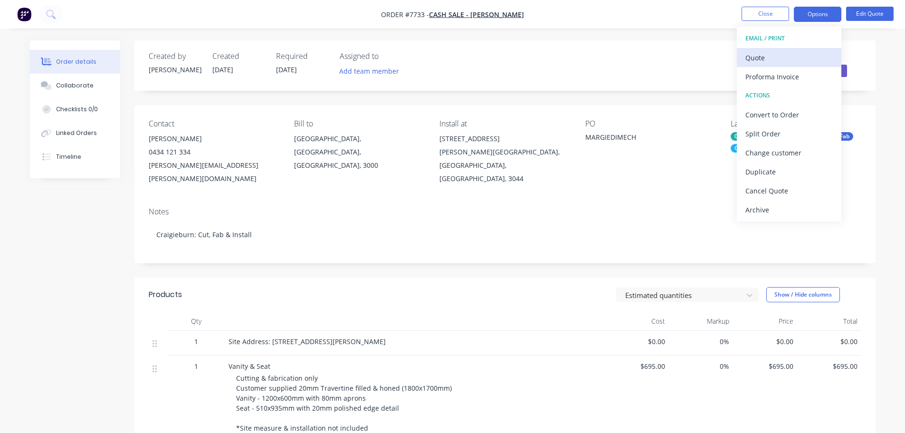
click at [778, 51] on div "Quote" at bounding box center [788, 58] width 87 height 14
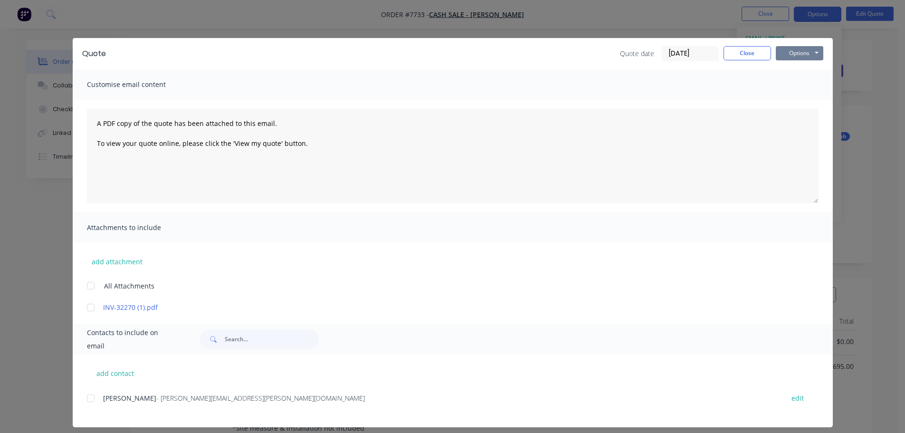
click at [781, 54] on button "Options" at bounding box center [799, 53] width 47 height 14
click at [797, 67] on button "Preview" at bounding box center [806, 70] width 61 height 16
click at [742, 52] on button "Close" at bounding box center [746, 53] width 47 height 14
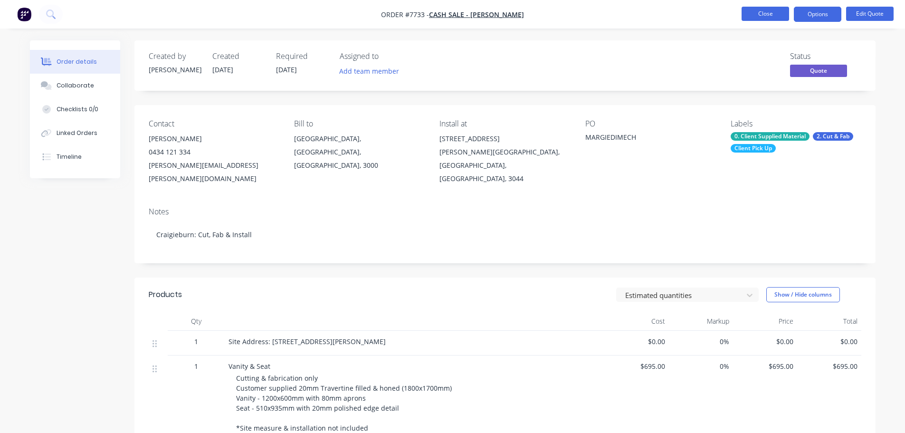
click at [760, 13] on button "Close" at bounding box center [764, 14] width 47 height 14
